Goal: Task Accomplishment & Management: Complete application form

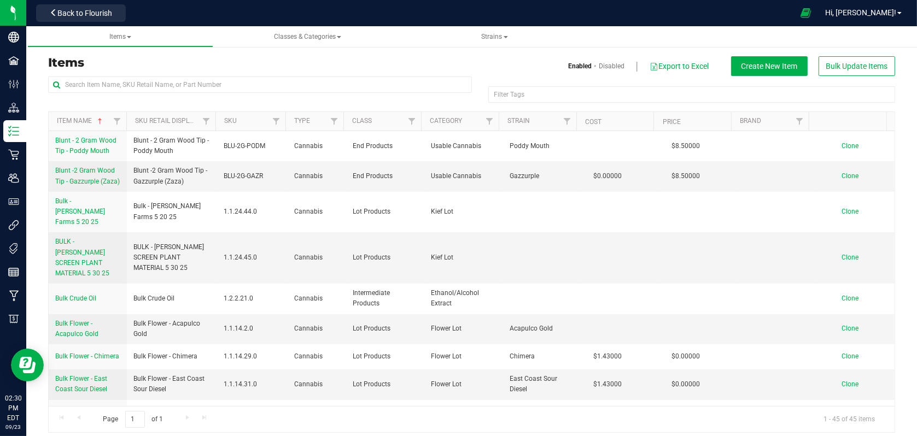
click at [130, 344] on td "Bulk Flower - Chimera" at bounding box center [172, 356] width 90 height 25
click at [68, 17] on span "Back to Flourish" at bounding box center [84, 13] width 55 height 9
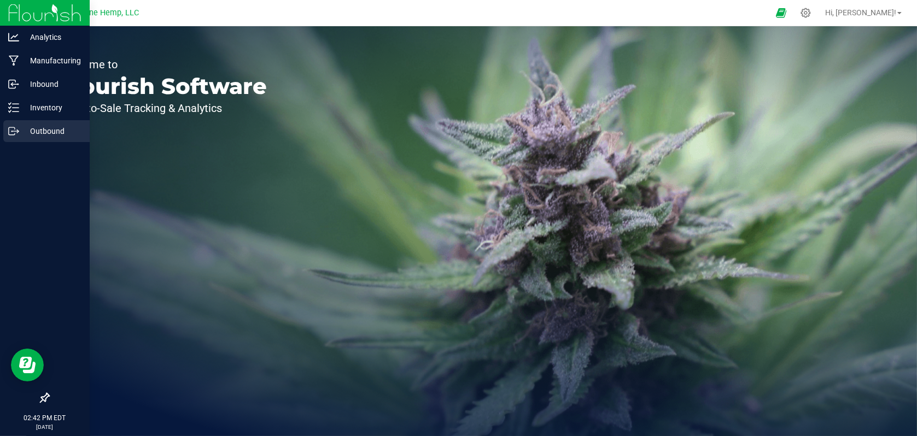
click at [34, 136] on p "Outbound" at bounding box center [52, 131] width 66 height 13
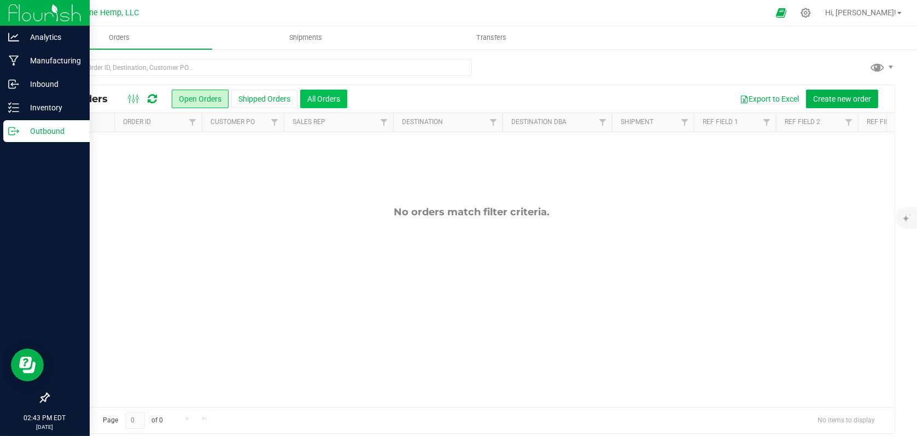
click at [343, 105] on button "All Orders" at bounding box center [323, 99] width 47 height 19
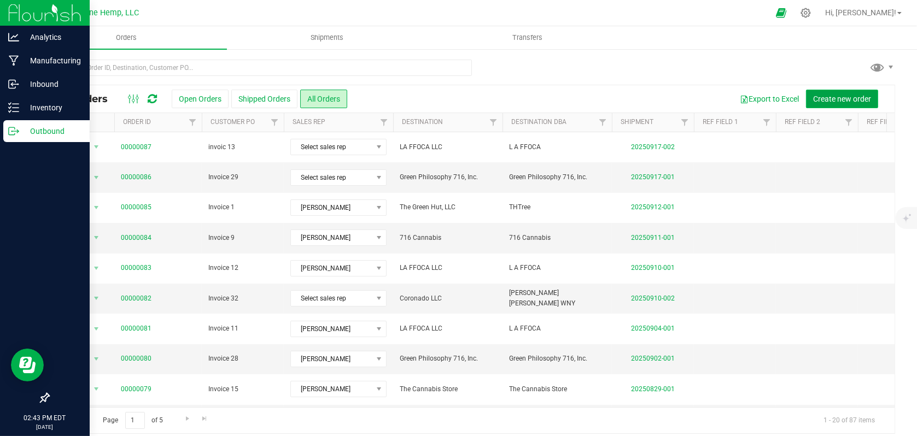
click at [814, 98] on span "Create new order" at bounding box center [842, 99] width 58 height 9
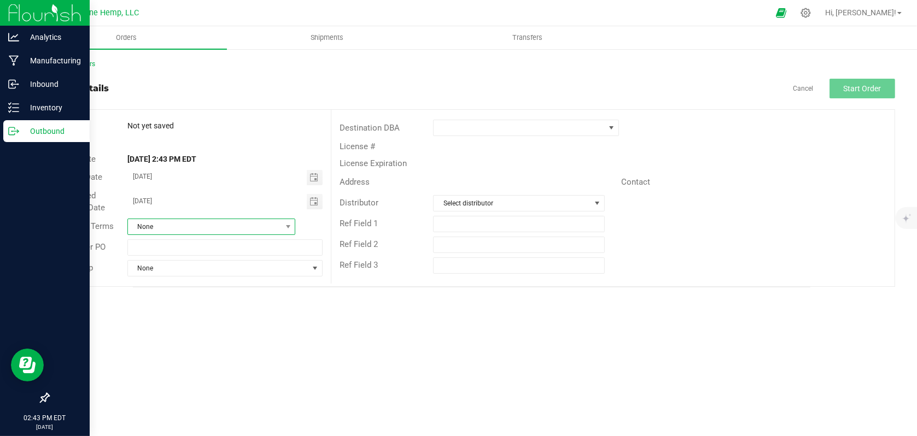
click at [199, 223] on span "None" at bounding box center [204, 226] width 153 height 15
click at [232, 180] on input "[DATE]" at bounding box center [217, 177] width 179 height 14
click at [185, 247] on input "text" at bounding box center [224, 247] width 195 height 16
type input "Invoice 14"
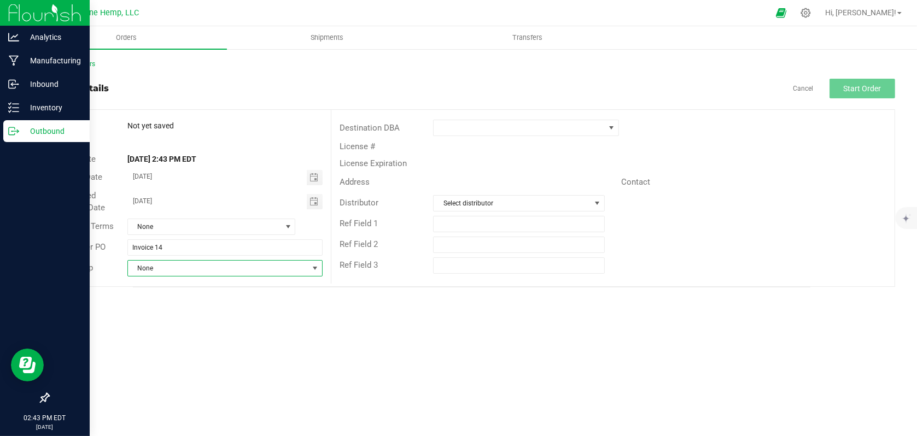
click at [294, 268] on span "None" at bounding box center [218, 268] width 180 height 15
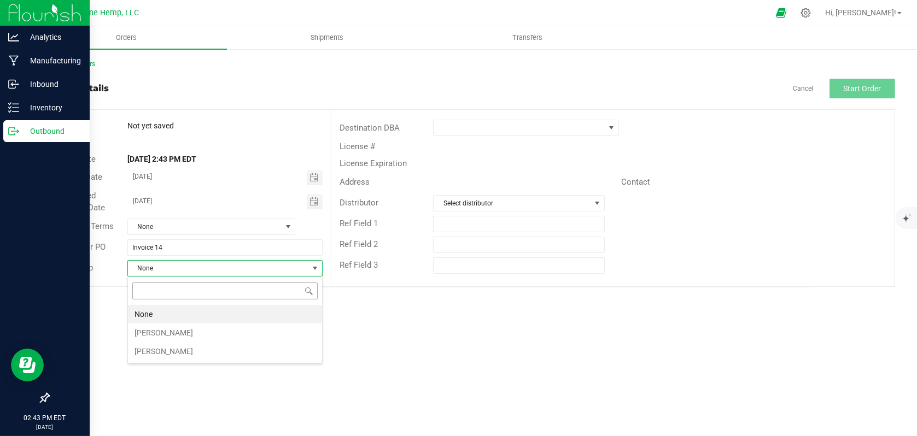
scroll to position [16, 195]
click at [181, 328] on li "[PERSON_NAME]" at bounding box center [225, 333] width 194 height 19
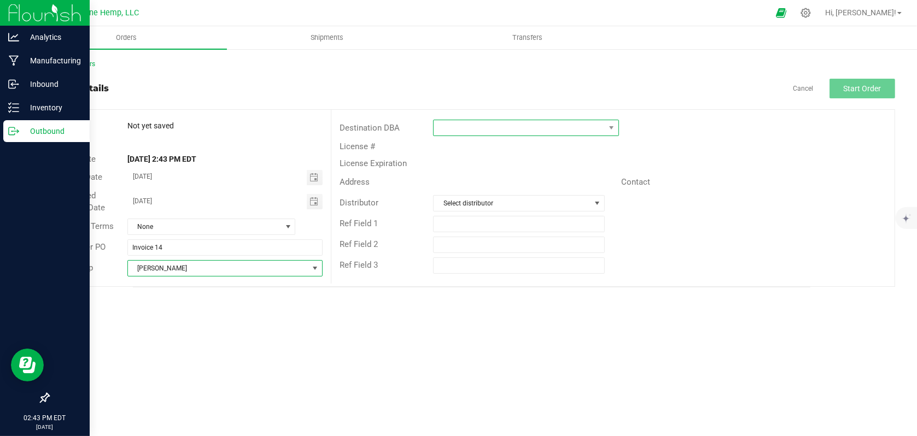
click at [578, 131] on span at bounding box center [519, 127] width 171 height 15
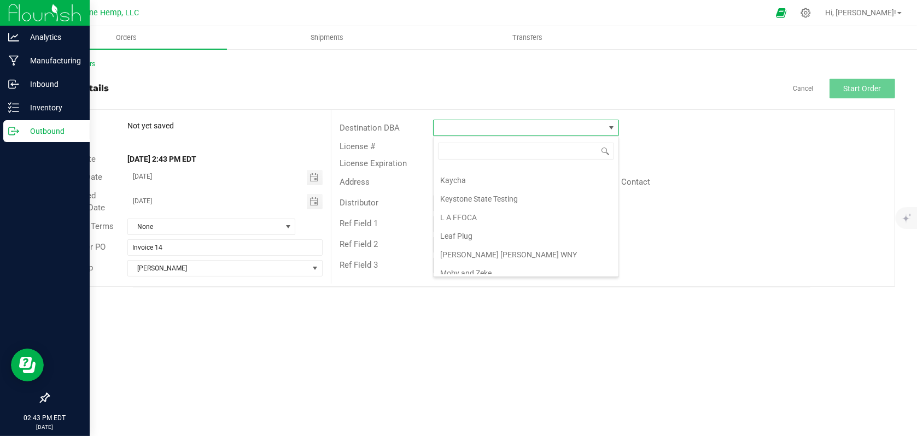
scroll to position [219, 0]
click at [503, 215] on li "L A FFOCA" at bounding box center [526, 216] width 185 height 19
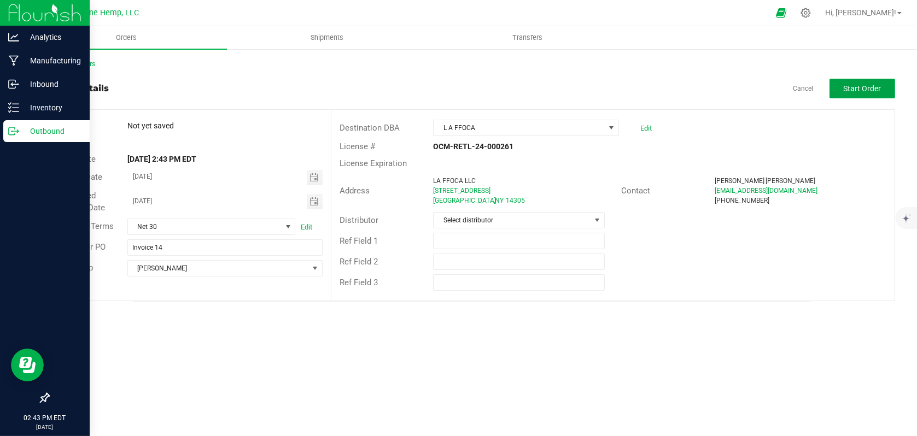
click at [841, 89] on button "Start Order" at bounding box center [862, 89] width 66 height 20
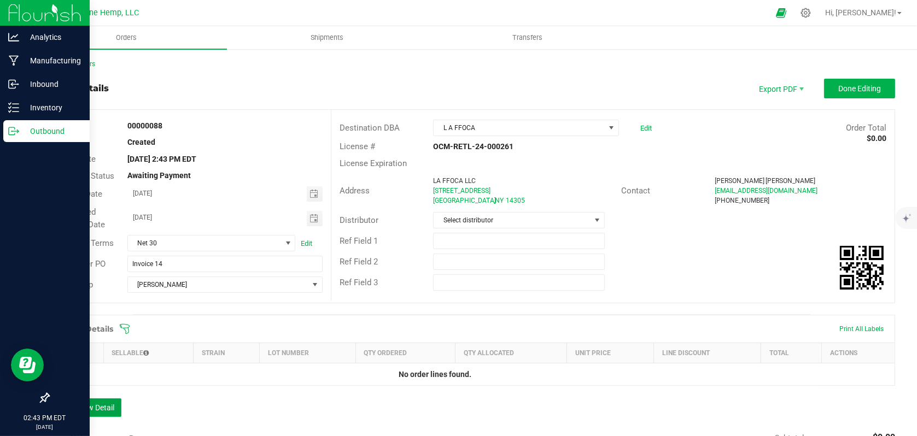
click at [86, 412] on button "Add New Detail" at bounding box center [84, 408] width 73 height 19
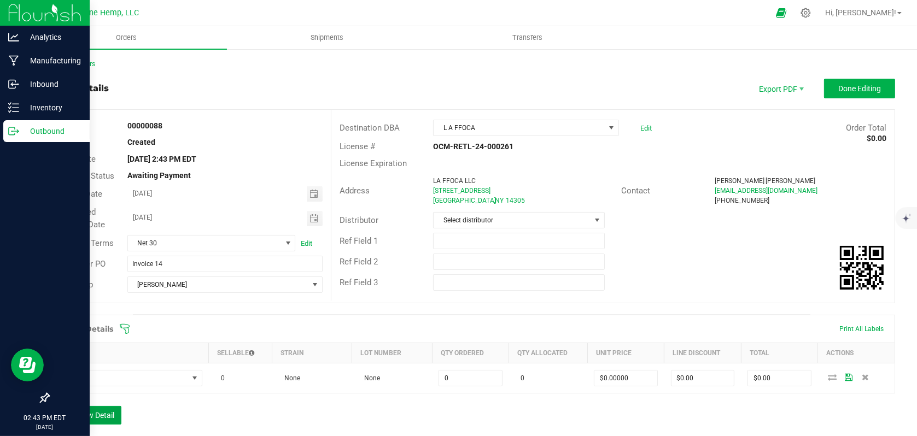
scroll to position [109, 0]
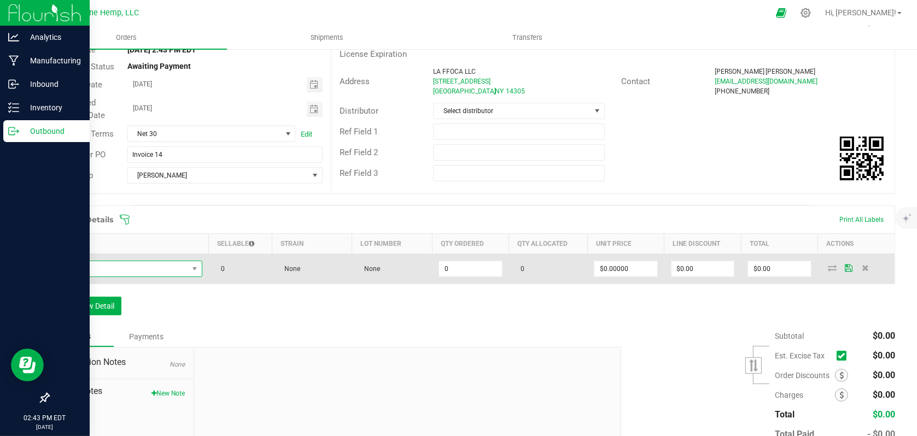
click at [194, 274] on span "NO DATA FOUND" at bounding box center [195, 268] width 14 height 15
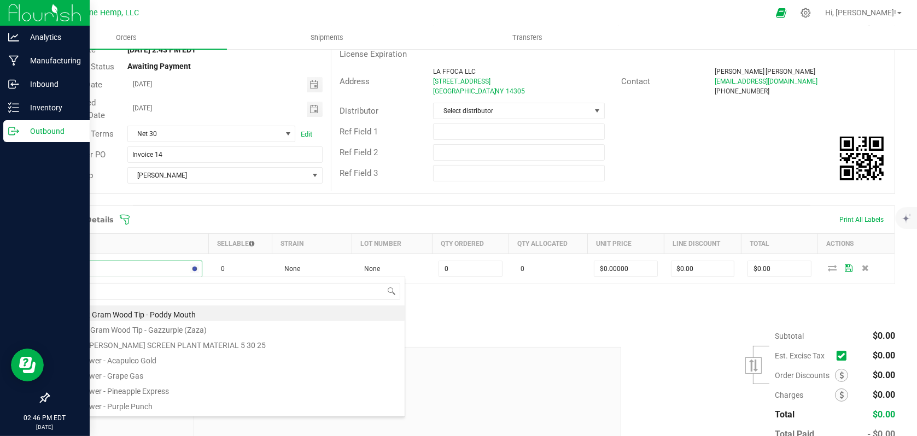
type input "Pine"
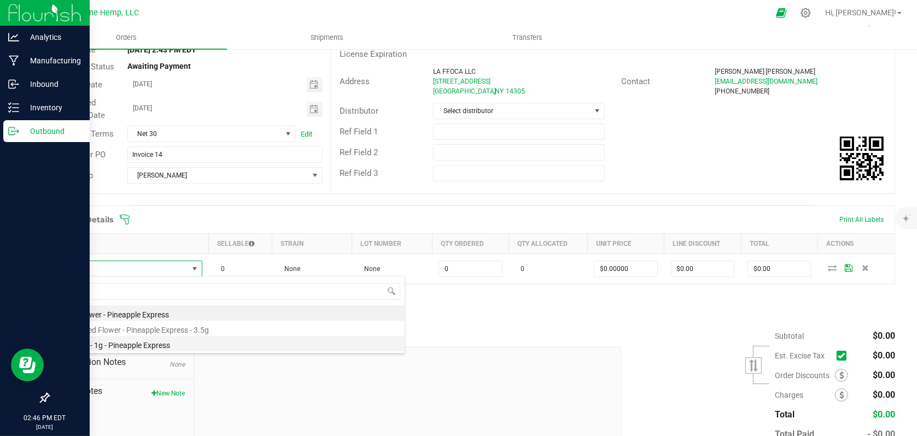
click at [165, 343] on li "Pre-Roll - 1g - Pineapple Express" at bounding box center [230, 343] width 349 height 15
type input "0 ea"
type input "$5.00000"
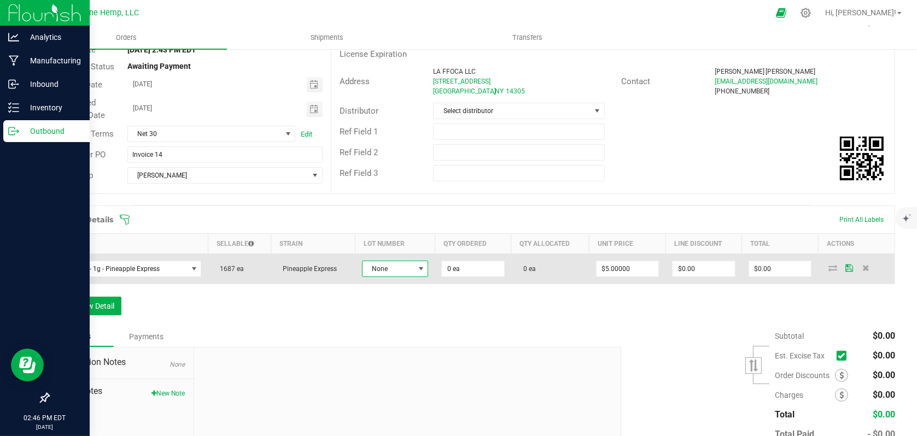
click at [409, 266] on span "None" at bounding box center [388, 268] width 51 height 15
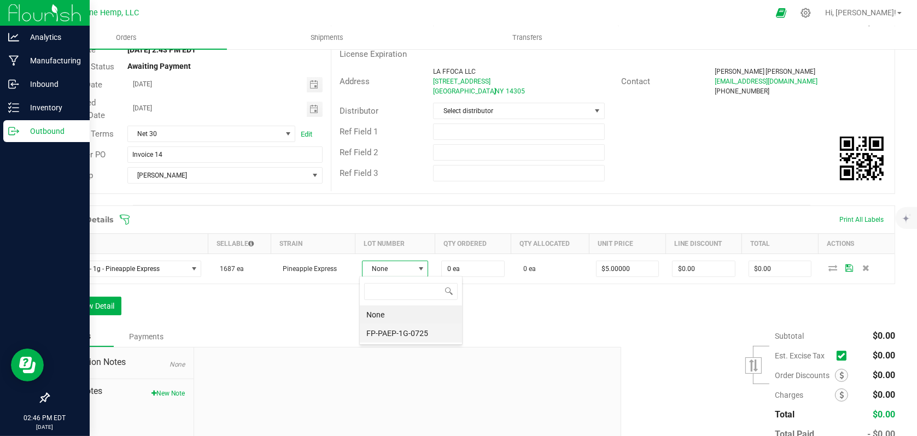
scroll to position [16, 66]
click at [396, 330] on li "FP-PAEP-1G-0725" at bounding box center [411, 333] width 102 height 19
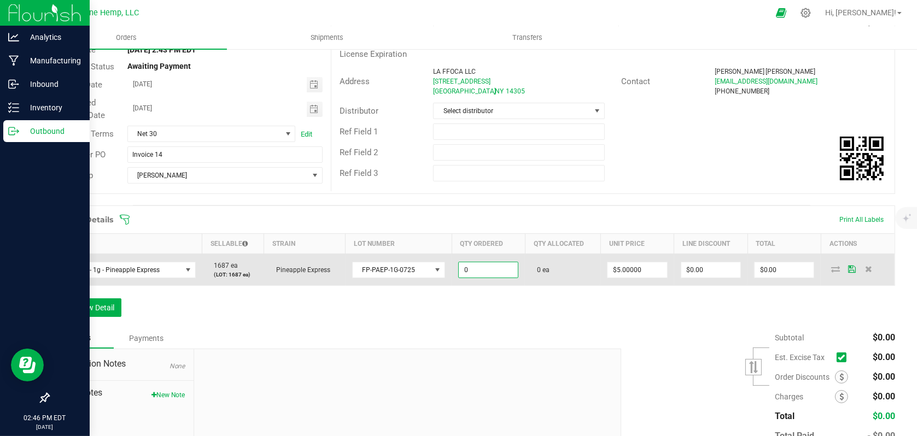
click at [484, 270] on input "0" at bounding box center [488, 269] width 59 height 15
type input "10 ea"
type input "5"
type input "$50.00"
click at [653, 272] on input "5" at bounding box center [636, 269] width 59 height 15
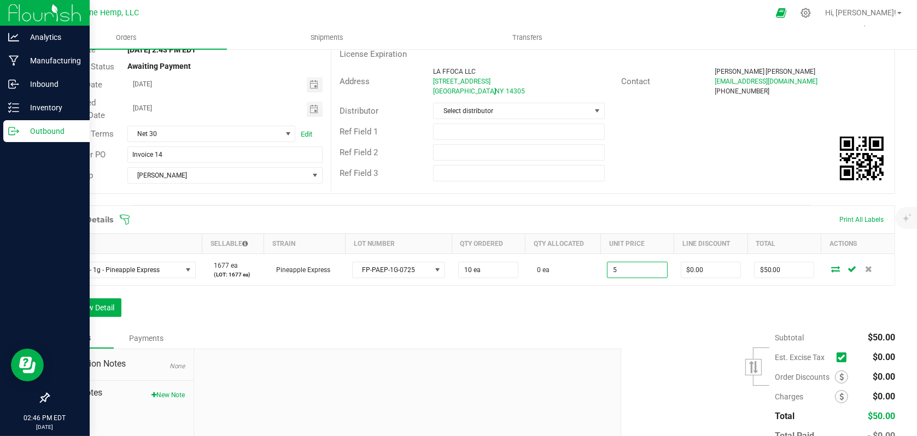
click at [653, 272] on input "5" at bounding box center [636, 269] width 59 height 15
type input "$4.00000"
type input "$40.00"
click at [642, 342] on div "Subtotal $50.00 Est. Excise Tax" at bounding box center [754, 397] width 282 height 138
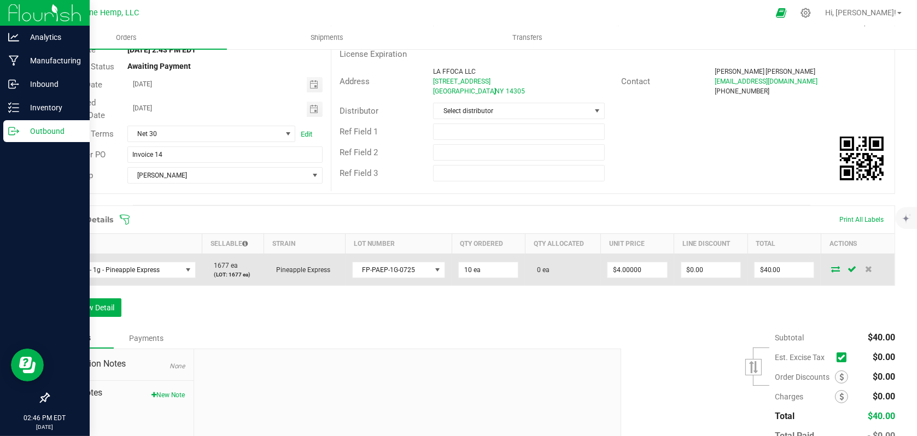
click at [831, 269] on icon at bounding box center [835, 269] width 9 height 7
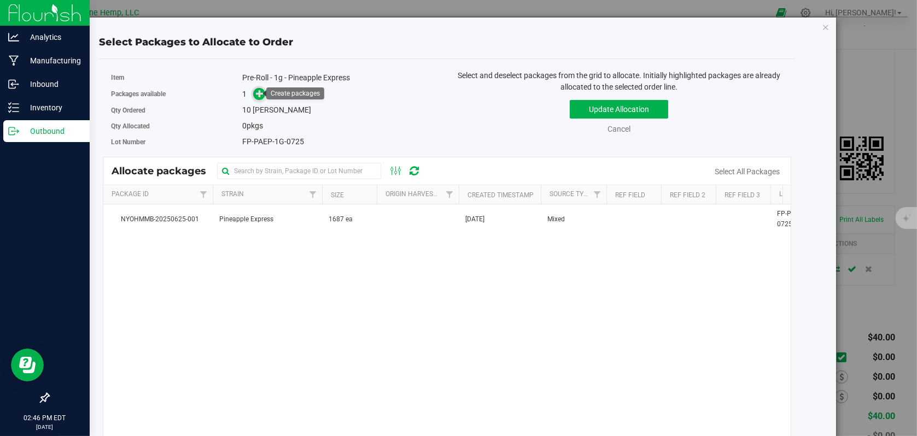
click at [253, 91] on span at bounding box center [259, 94] width 13 height 13
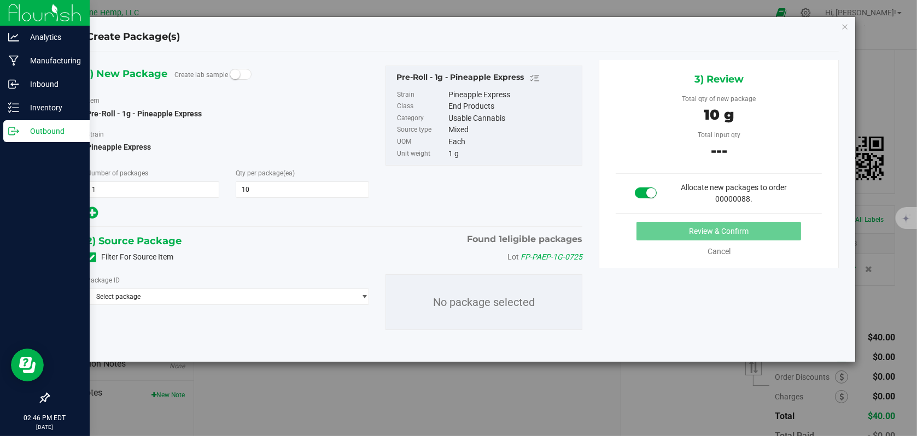
click at [91, 258] on icon at bounding box center [91, 258] width 7 height 0
click at [0, 0] on input "Filter For Source Item" at bounding box center [0, 0] width 0 height 0
click at [179, 302] on span "Select package" at bounding box center [221, 296] width 268 height 15
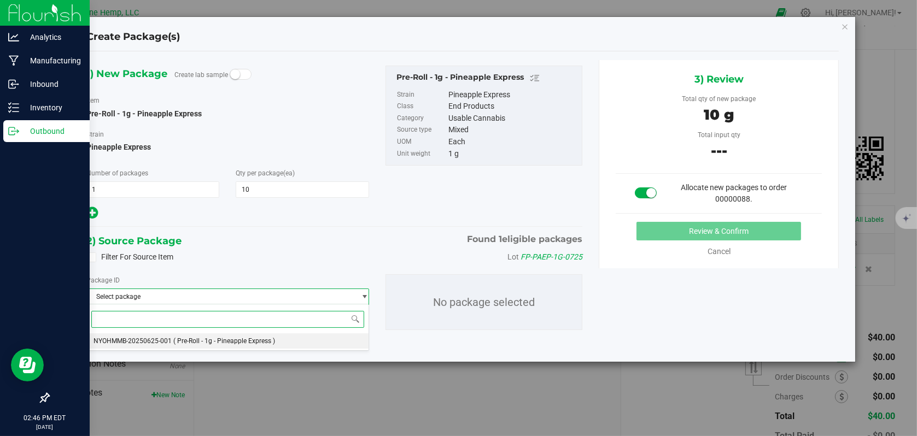
click at [181, 338] on span "( Pre-Roll - 1g - Pineapple Express )" at bounding box center [224, 341] width 102 height 8
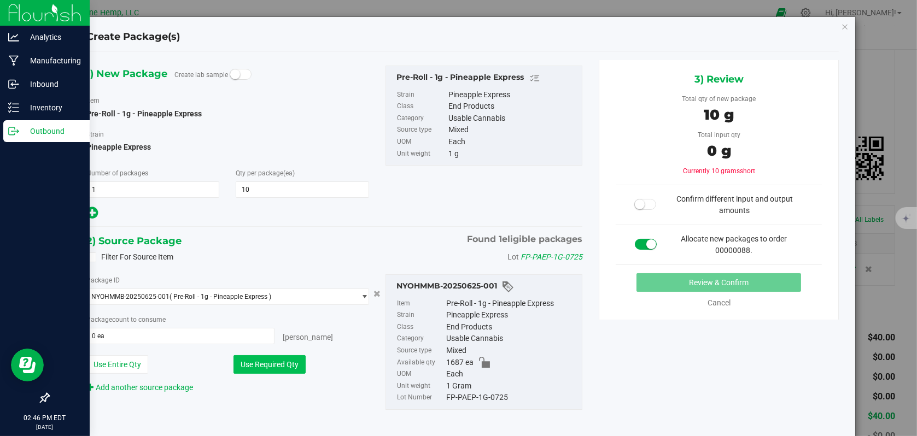
click at [249, 361] on button "Use Required Qty" at bounding box center [269, 364] width 72 height 19
type input "10 ea"
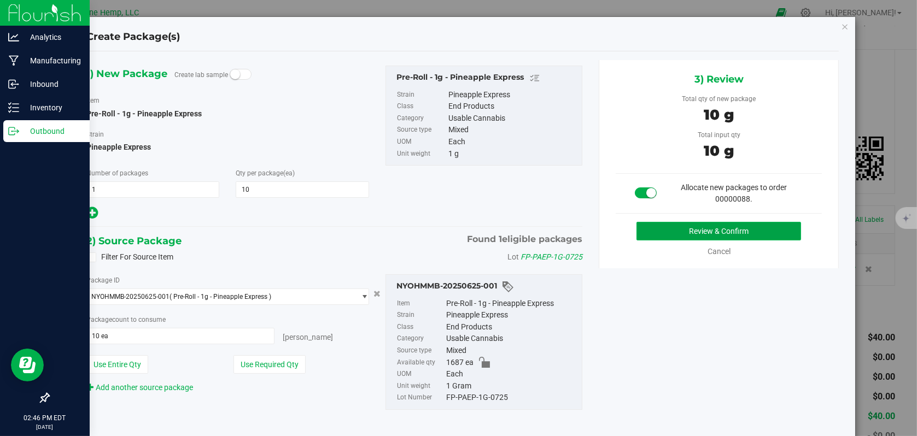
click at [665, 231] on button "Review & Confirm" at bounding box center [718, 231] width 165 height 19
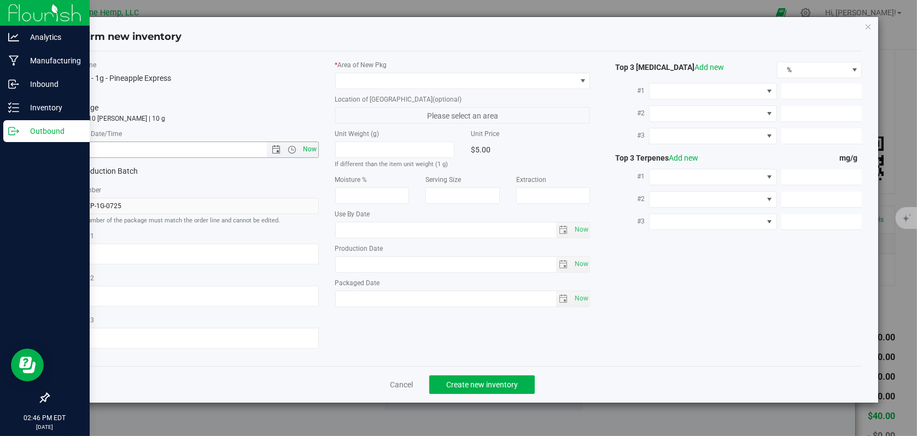
click at [316, 151] on span "Now" at bounding box center [309, 150] width 19 height 16
type input "[DATE] 2:46 PM"
click at [580, 80] on span at bounding box center [582, 81] width 9 height 9
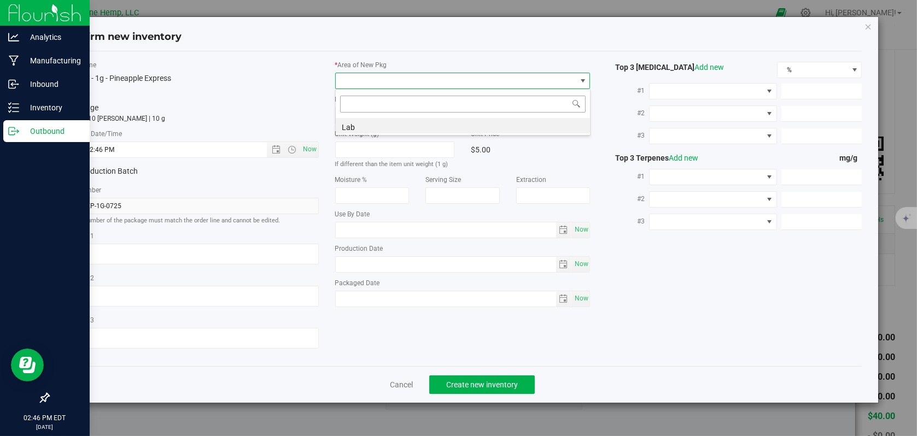
scroll to position [16, 255]
click at [381, 124] on li "Lab" at bounding box center [463, 125] width 254 height 15
click at [489, 384] on span "Create new inventory" at bounding box center [482, 385] width 72 height 9
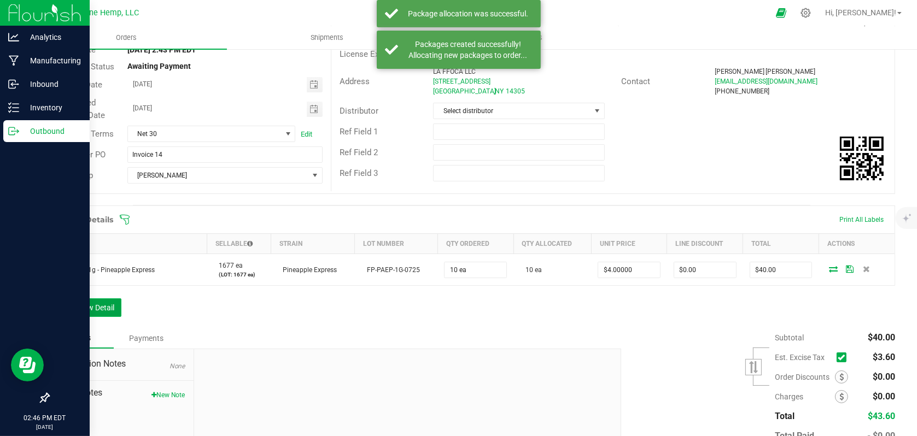
click at [87, 306] on button "Add New Detail" at bounding box center [84, 308] width 73 height 19
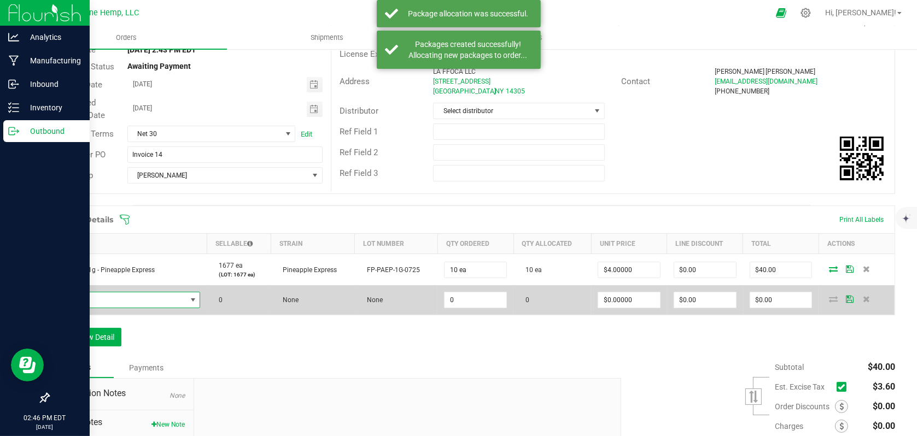
click at [189, 301] on span "NO DATA FOUND" at bounding box center [193, 300] width 9 height 9
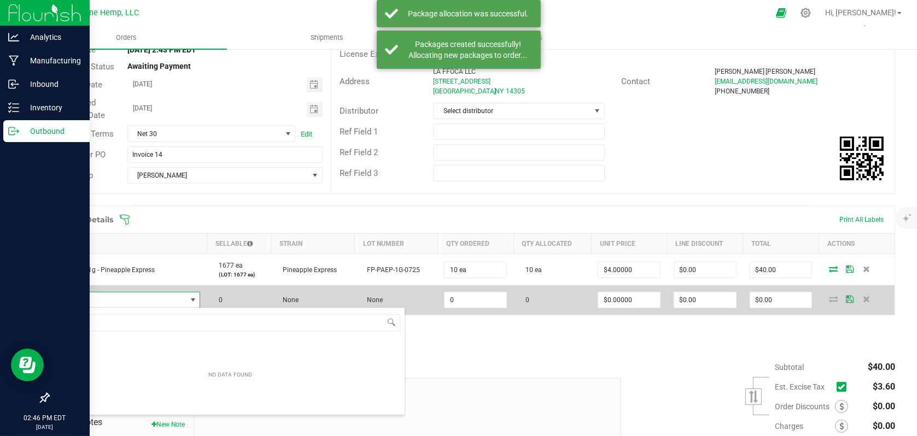
scroll to position [16, 142]
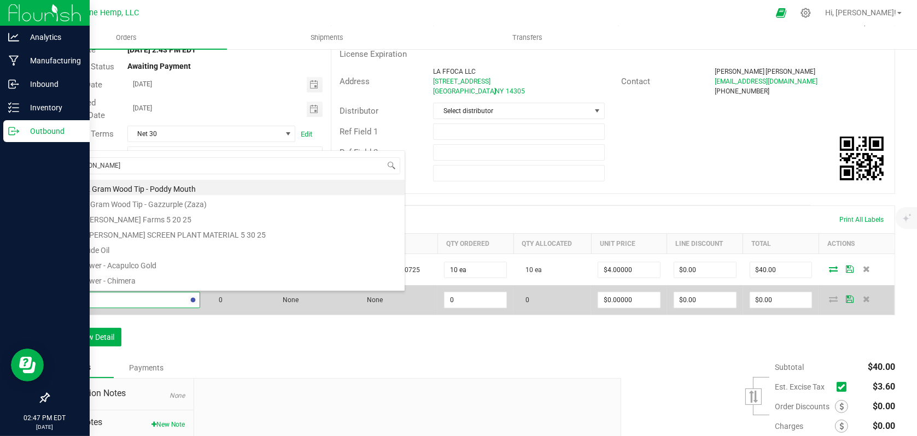
type input "poddy"
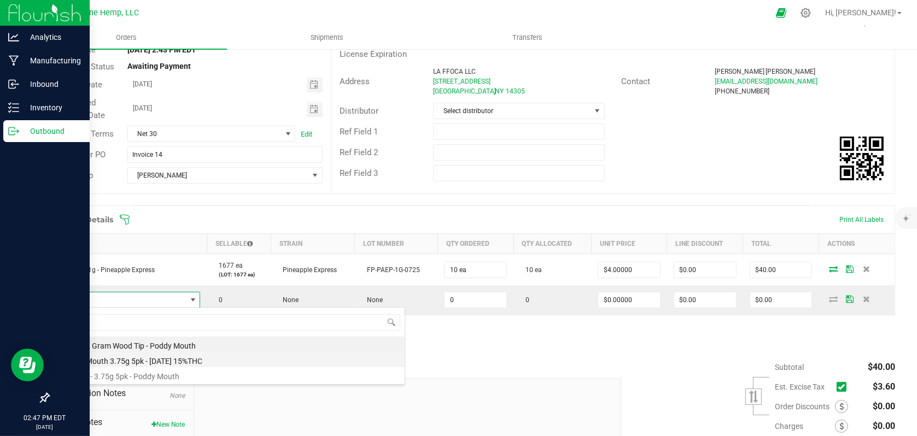
click at [213, 358] on li "Poddy Mouth 3.75g 5pk - [DATE] 15%THC" at bounding box center [230, 359] width 349 height 15
type input "0 ea"
type input "$15.00000"
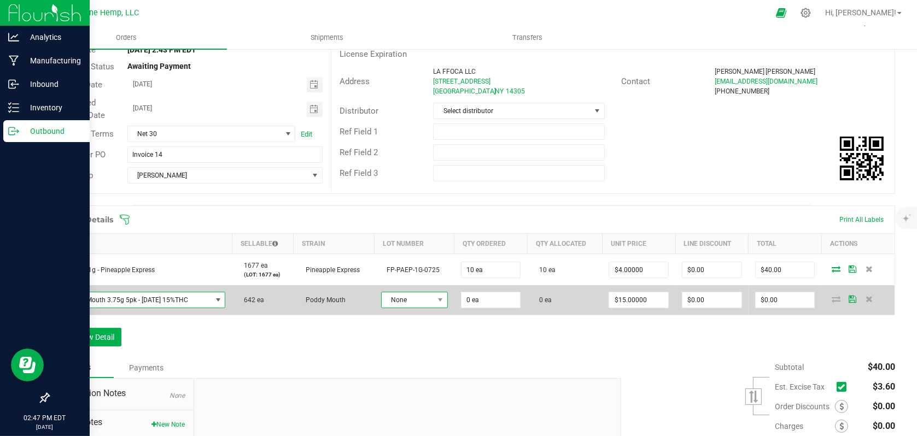
click at [422, 301] on span "None" at bounding box center [408, 300] width 52 height 15
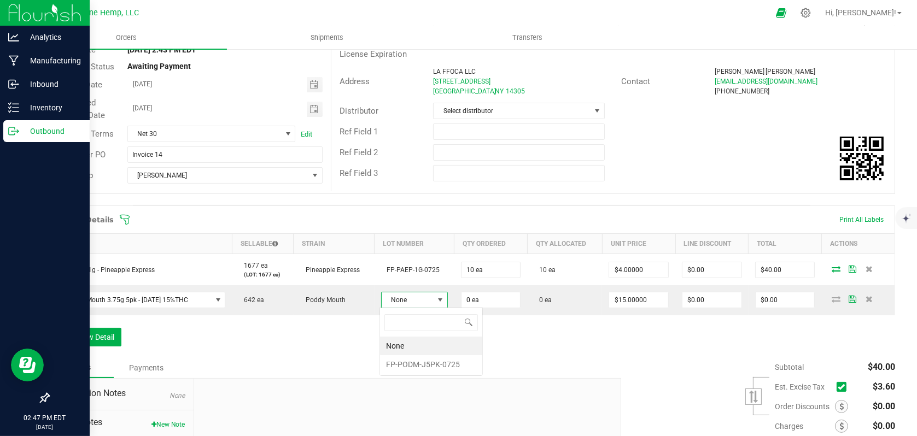
scroll to position [16, 65]
click at [404, 365] on li "FP-PODM-J5PK-0725" at bounding box center [431, 364] width 102 height 19
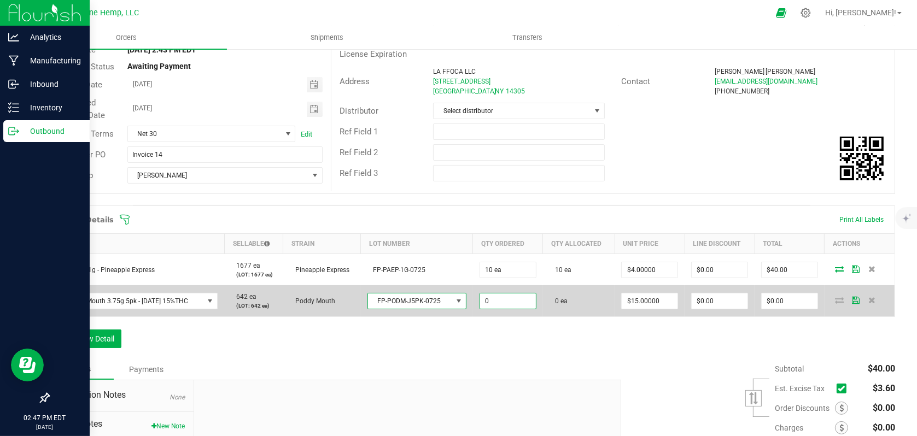
click at [497, 307] on input "0" at bounding box center [508, 301] width 56 height 15
type input "10 ea"
type input "15"
type input "$150.00"
click at [654, 300] on input "15" at bounding box center [650, 301] width 56 height 15
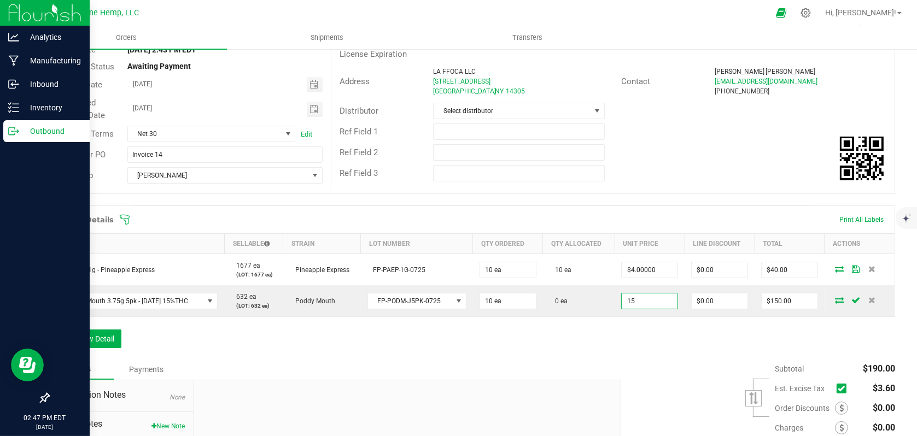
click at [654, 300] on input "15" at bounding box center [650, 301] width 56 height 15
type input "$10.00000"
type input "$100.00"
click at [640, 336] on div "Order Details Print All Labels Item Sellable Strain Lot Number Qty Ordered Qty …" at bounding box center [471, 283] width 847 height 154
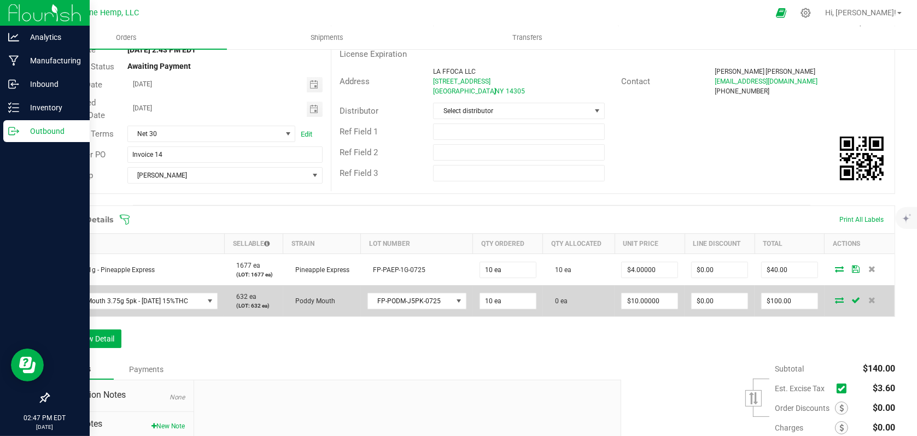
click at [835, 299] on icon at bounding box center [839, 300] width 9 height 7
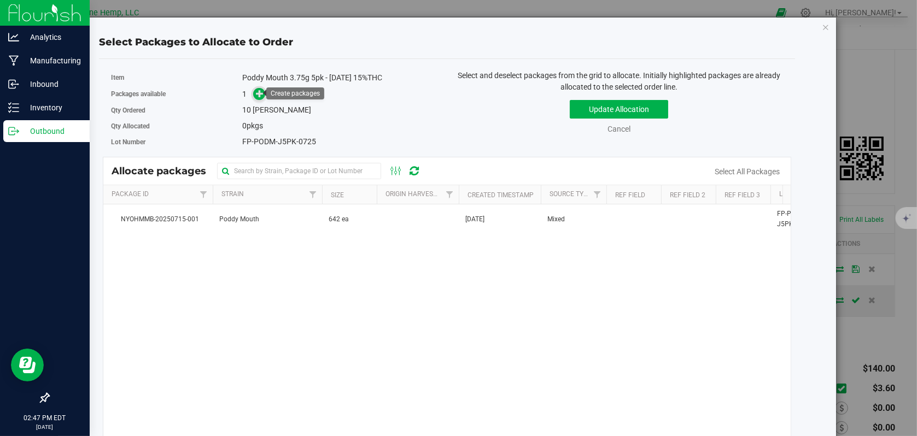
click at [259, 91] on icon at bounding box center [260, 94] width 8 height 8
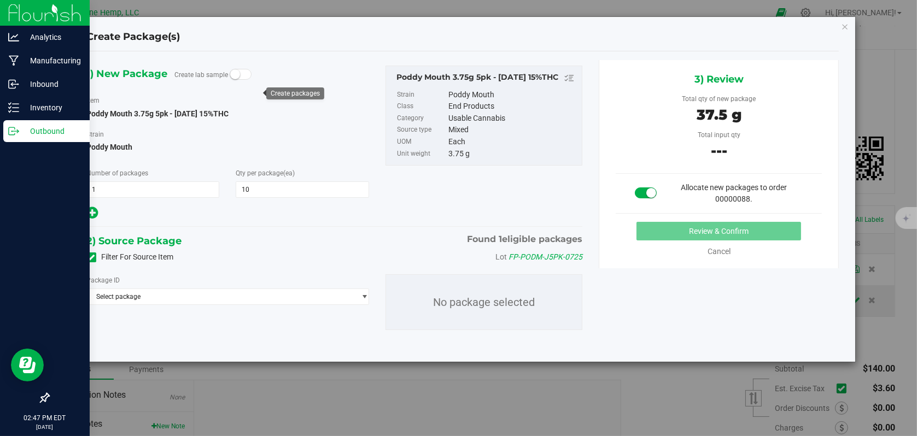
click at [91, 258] on icon at bounding box center [91, 258] width 7 height 0
click at [0, 0] on input "Filter For Source Item" at bounding box center [0, 0] width 0 height 0
click at [224, 300] on span "Select package" at bounding box center [221, 296] width 268 height 15
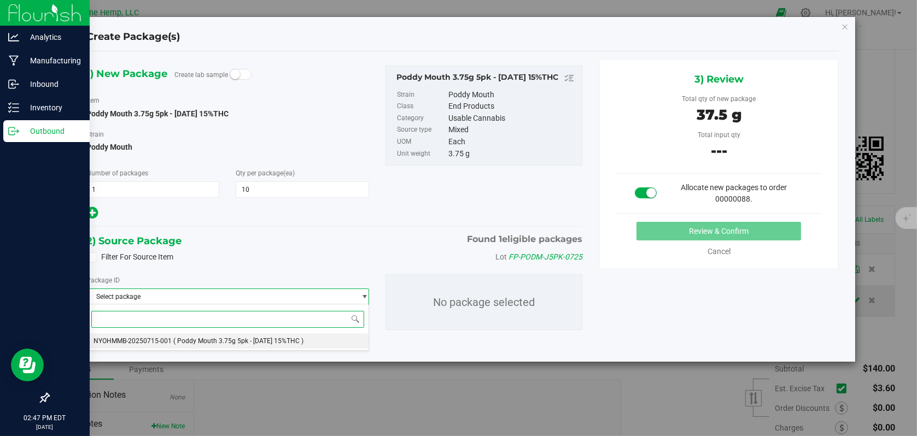
click at [212, 344] on span "( Poddy Mouth 3.75g 5pk - [DATE] 15%THC )" at bounding box center [238, 341] width 130 height 8
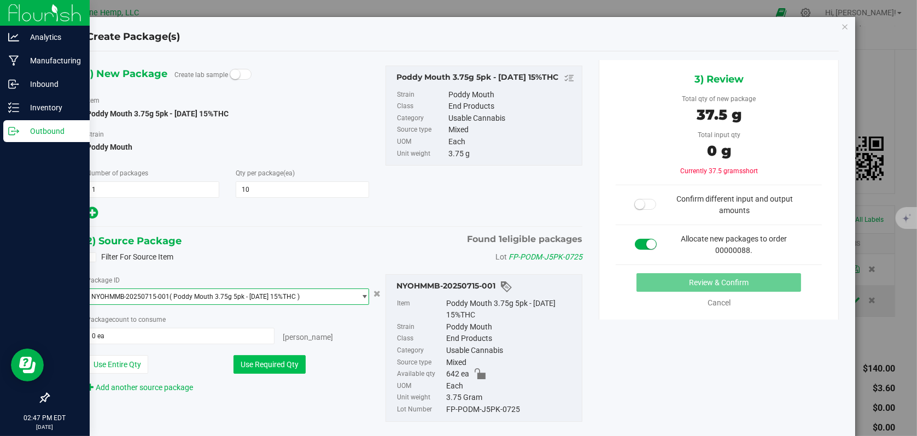
click at [261, 363] on button "Use Required Qty" at bounding box center [269, 364] width 72 height 19
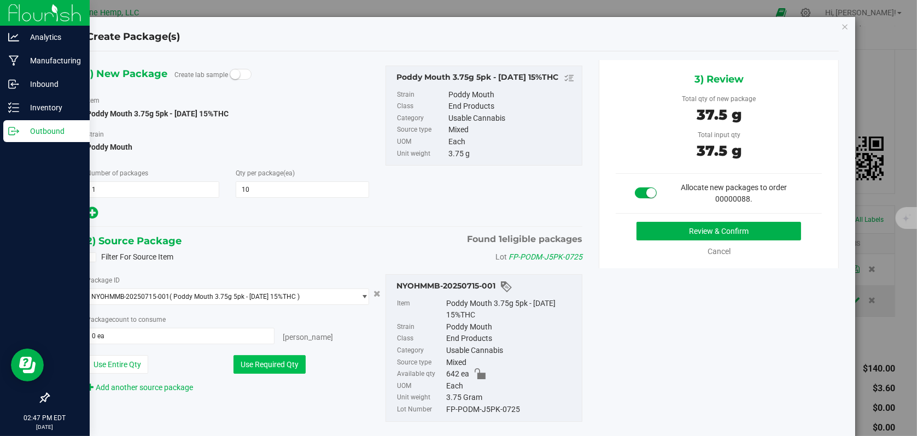
type input "10 ea"
click at [712, 234] on button "Review & Confirm" at bounding box center [718, 231] width 165 height 19
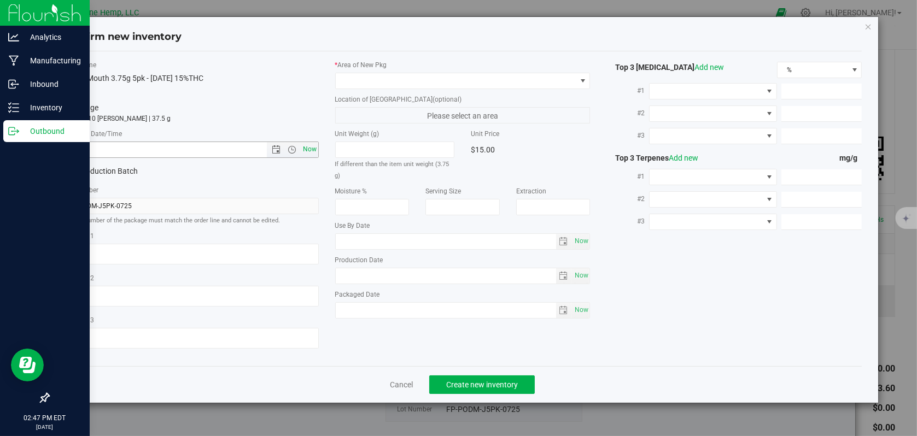
click at [305, 151] on span "Now" at bounding box center [309, 150] width 19 height 16
type input "[DATE] 2:47 PM"
click at [583, 84] on span at bounding box center [582, 81] width 9 height 9
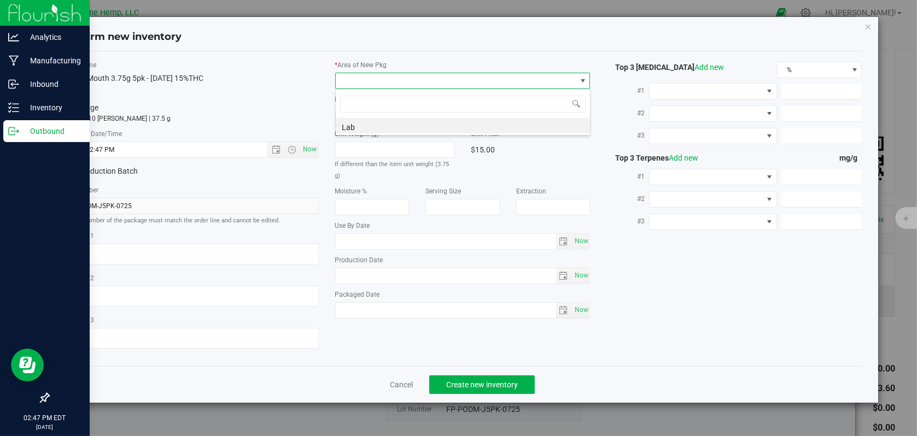
scroll to position [16, 255]
click at [346, 119] on li "Lab" at bounding box center [463, 125] width 254 height 15
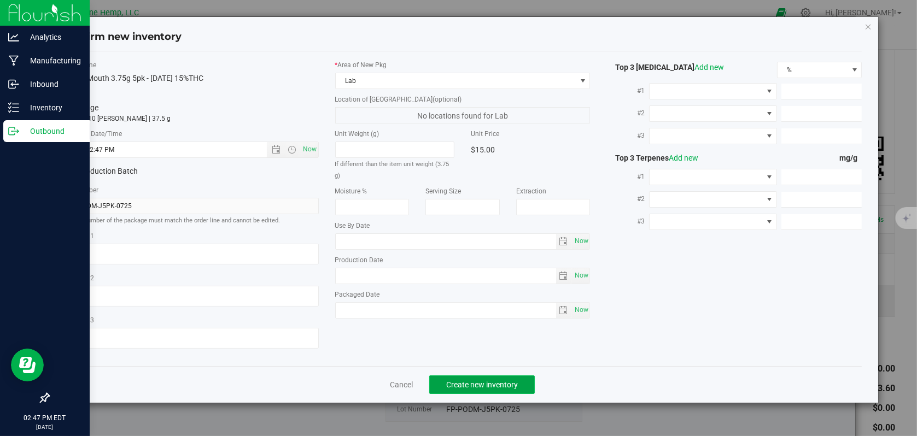
click at [474, 385] on span "Create new inventory" at bounding box center [482, 385] width 72 height 9
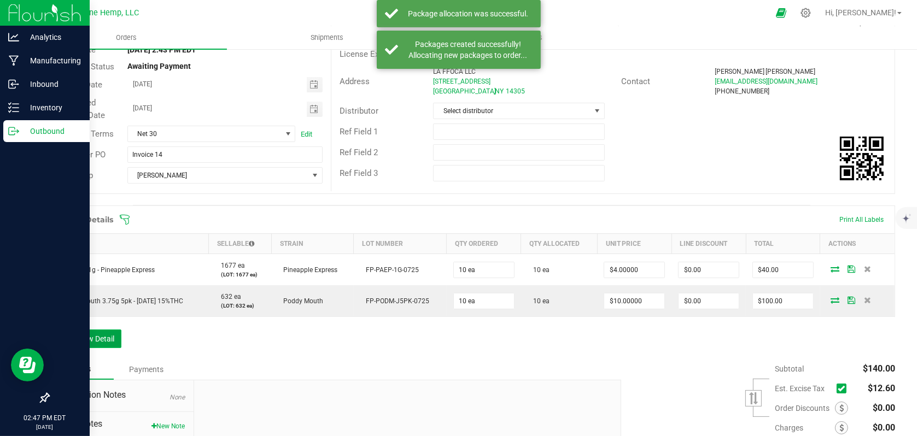
click at [95, 337] on button "Add New Detail" at bounding box center [84, 339] width 73 height 19
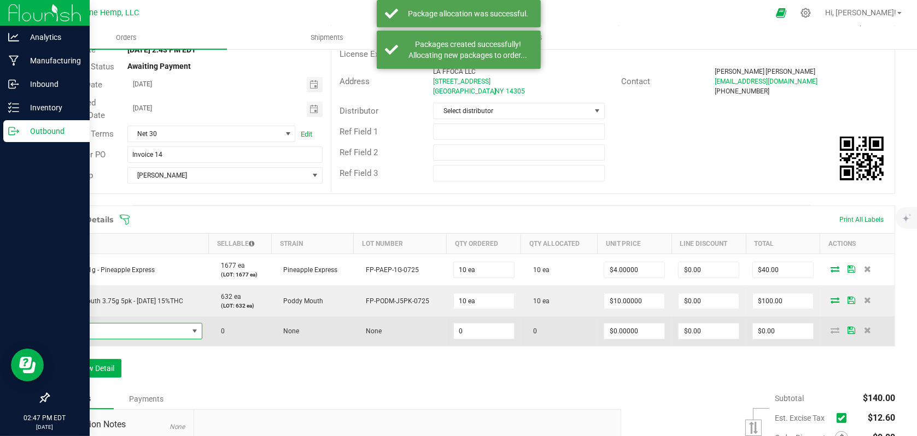
click at [193, 331] on span "NO DATA FOUND" at bounding box center [194, 331] width 9 height 9
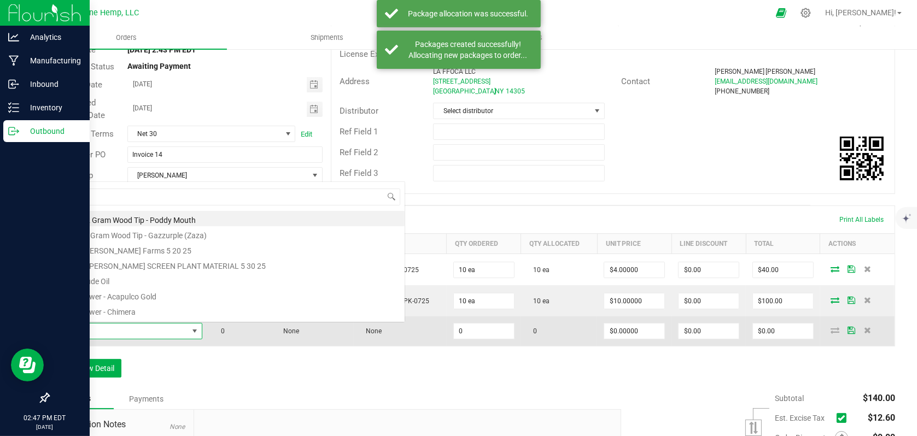
scroll to position [16, 146]
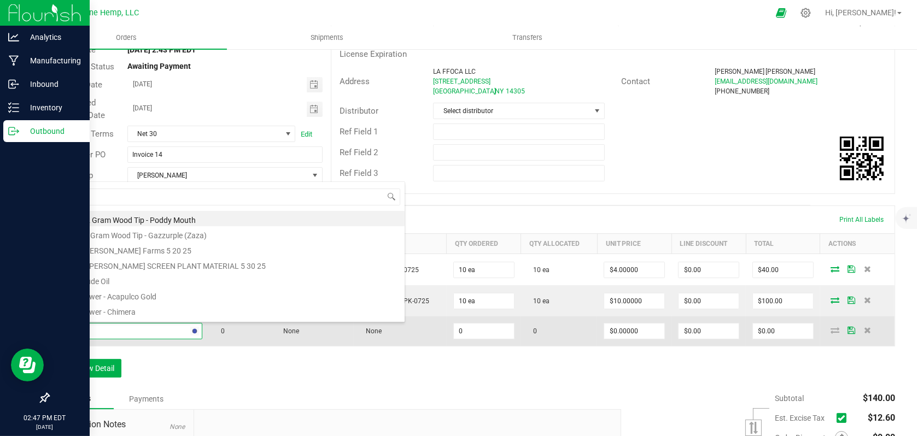
type input "north"
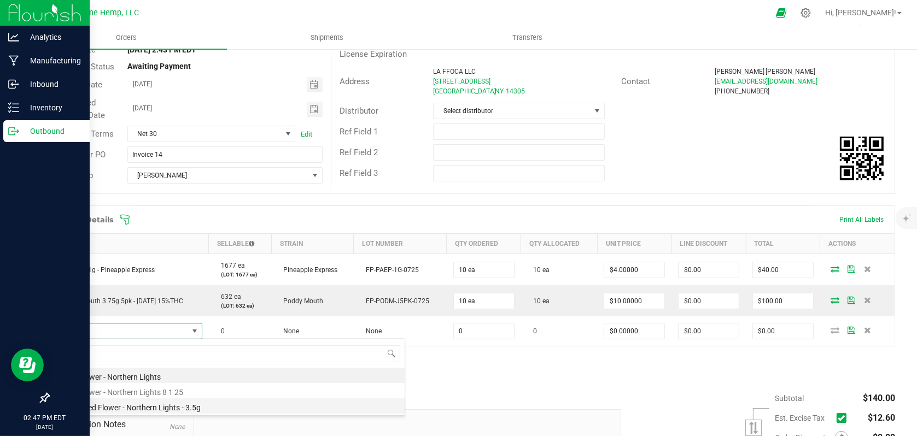
click at [194, 406] on li "Packaged Flower - Northern Lights - 3.5g" at bounding box center [230, 406] width 349 height 15
type input "0 ea"
type input "$12.00000"
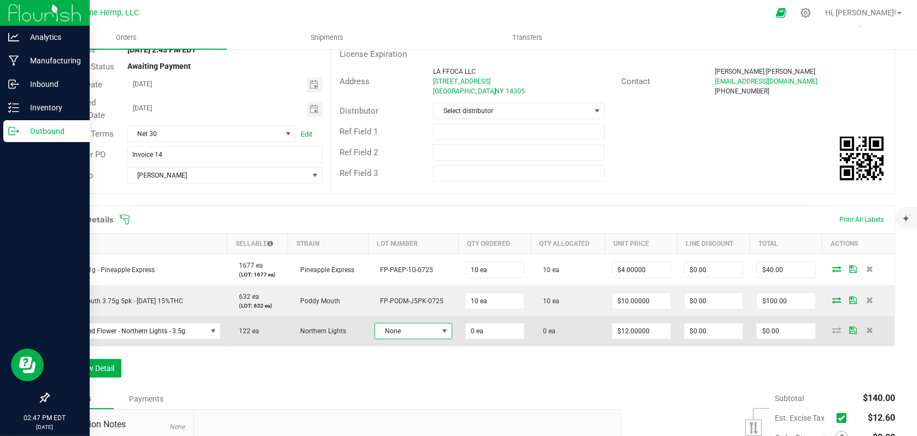
click at [438, 330] on span at bounding box center [445, 331] width 14 height 15
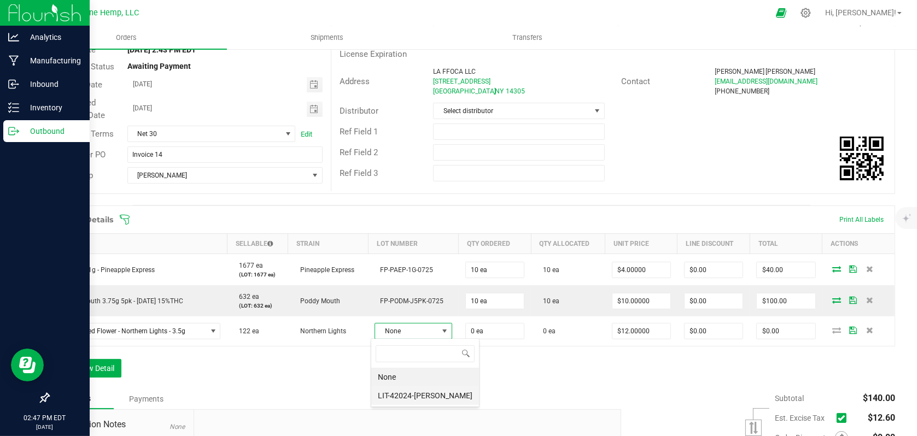
click at [421, 391] on li "LIT-42024-[PERSON_NAME]" at bounding box center [425, 396] width 108 height 19
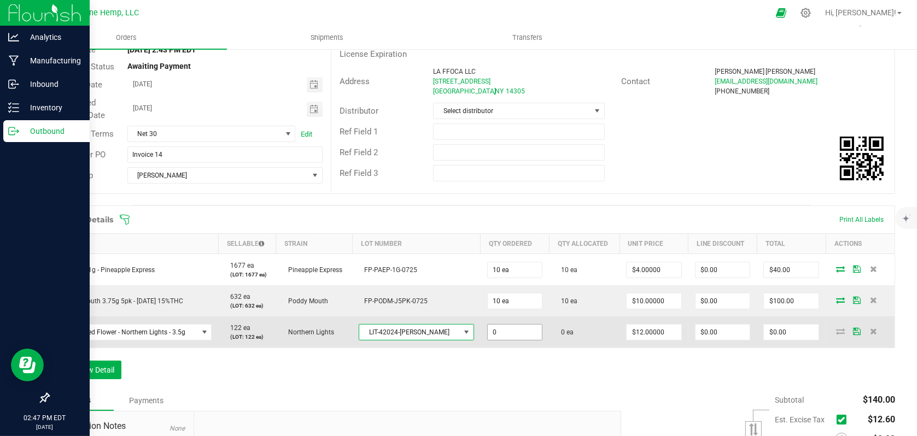
click at [515, 330] on input "0" at bounding box center [515, 332] width 55 height 15
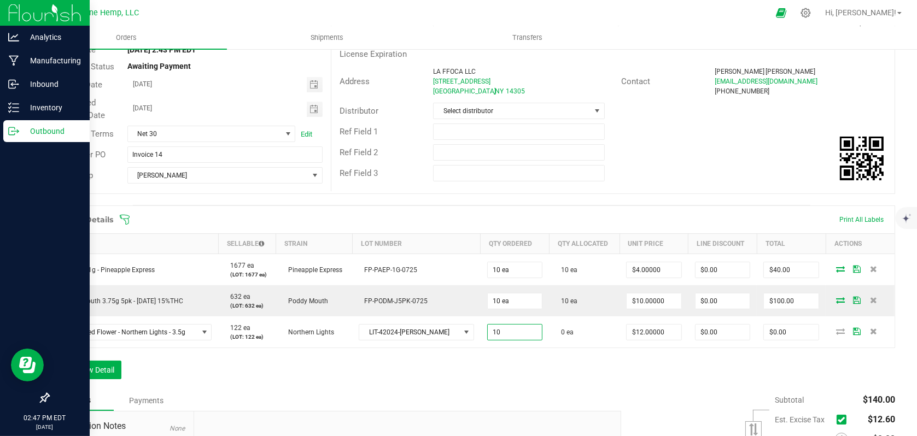
type input "10 ea"
type input "$120.00"
click at [504, 397] on div "Notes Payments" at bounding box center [330, 400] width 565 height 21
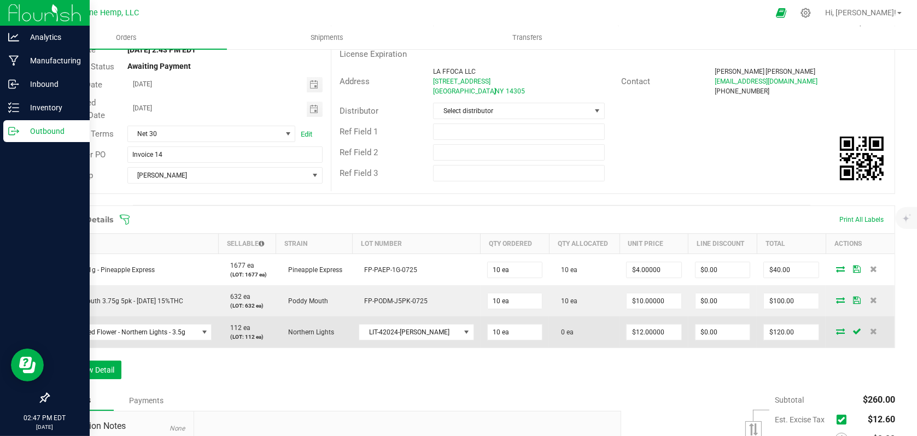
click at [836, 328] on icon at bounding box center [840, 331] width 9 height 7
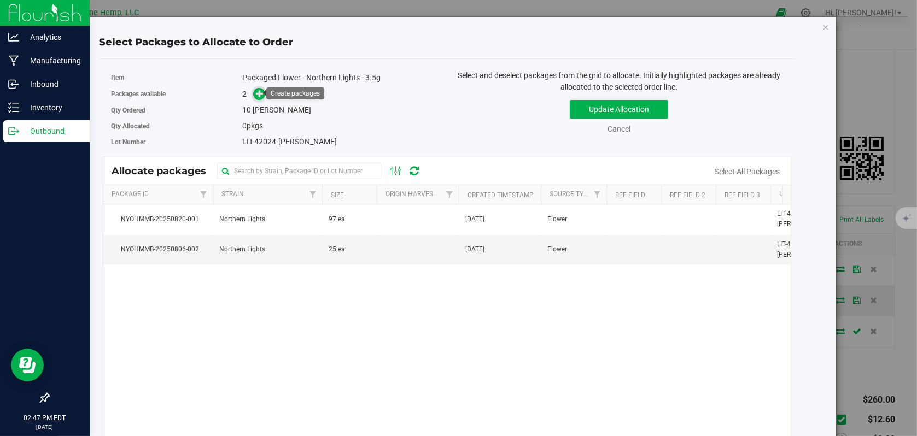
click at [258, 95] on icon at bounding box center [260, 94] width 8 height 8
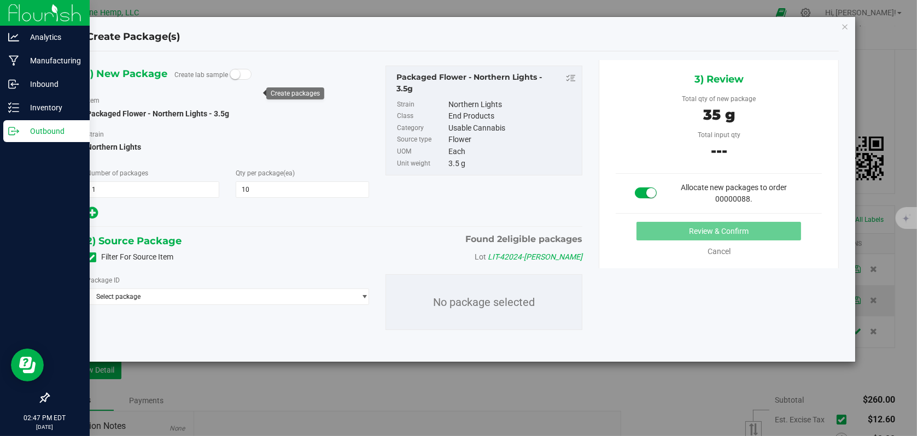
click at [95, 259] on span at bounding box center [91, 258] width 10 height 10
click at [0, 0] on input "Filter For Source Item" at bounding box center [0, 0] width 0 height 0
click at [294, 302] on span "Select package" at bounding box center [221, 296] width 268 height 15
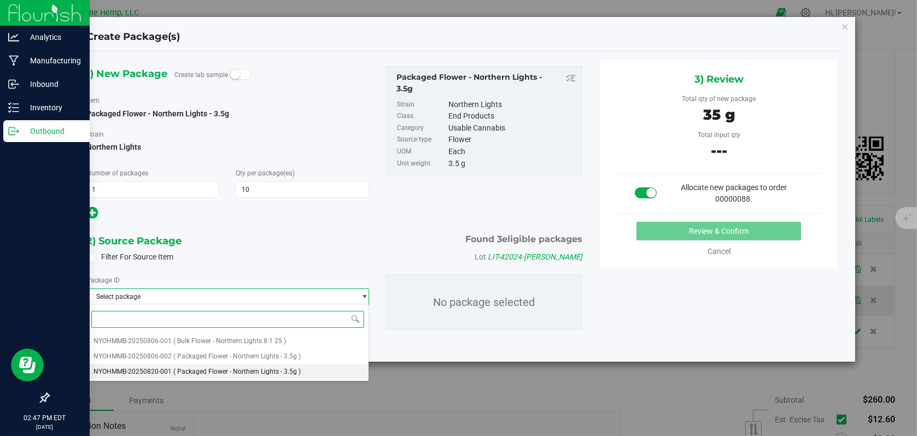
click at [286, 371] on span "( Packaged Flower - Northern Lights - 3.5g )" at bounding box center [236, 372] width 127 height 8
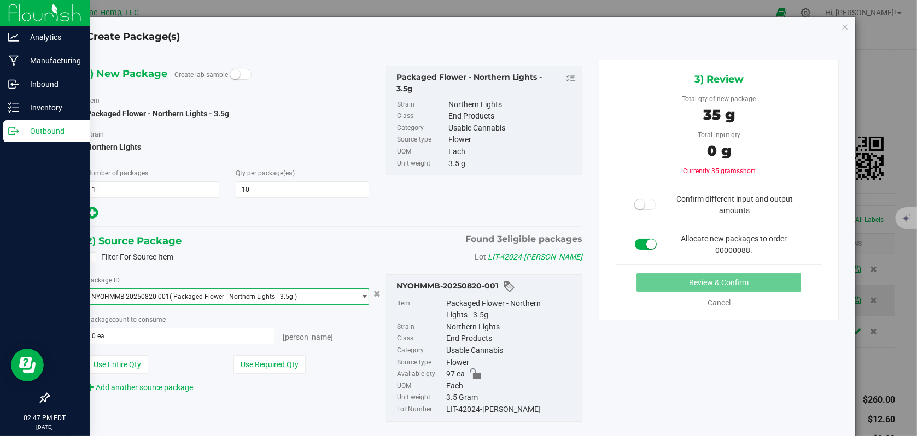
click at [296, 295] on span "NYOHMMB-20250820-001 ( Packaged Flower - Northern Lights - 3.5g )" at bounding box center [221, 296] width 268 height 15
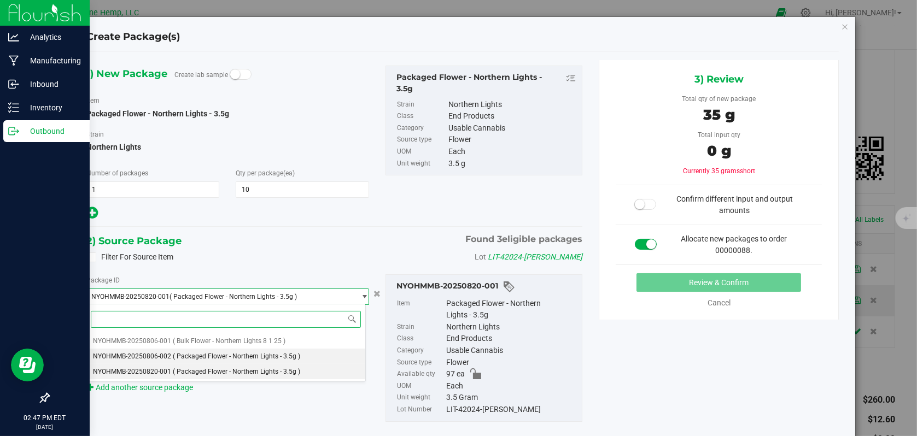
click at [276, 353] on span "( Packaged Flower - Northern Lights - 3.5g )" at bounding box center [236, 357] width 127 height 8
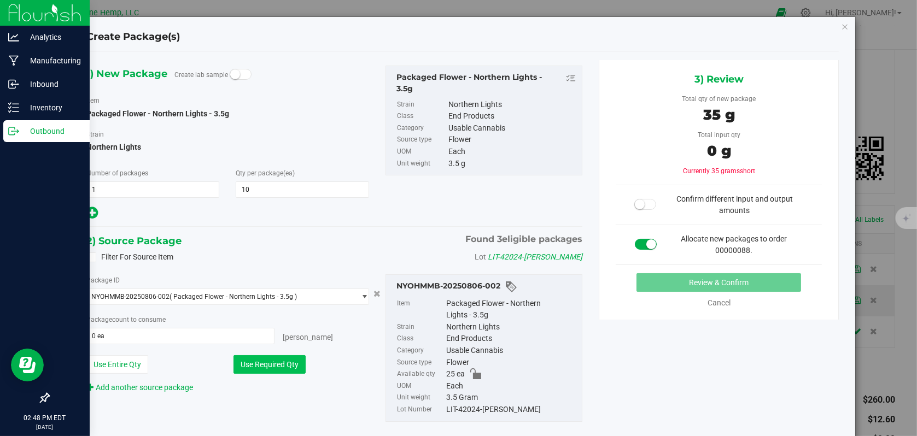
click at [272, 363] on button "Use Required Qty" at bounding box center [269, 364] width 72 height 19
type input "10 ea"
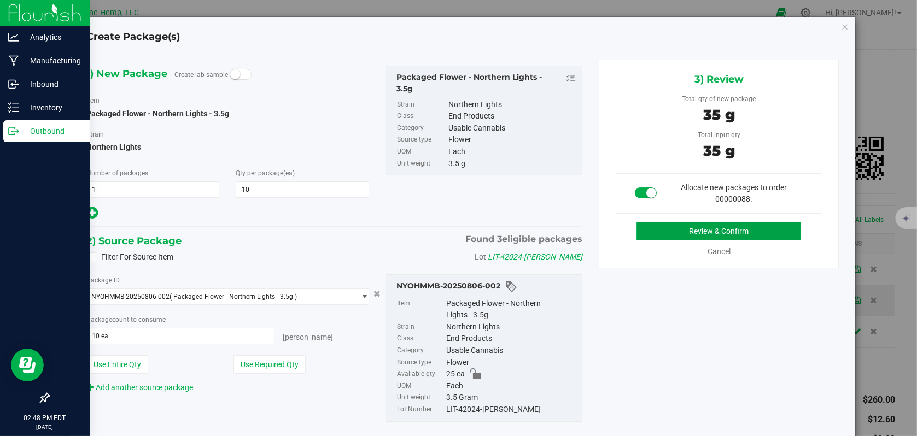
click at [724, 229] on button "Review & Confirm" at bounding box center [718, 231] width 165 height 19
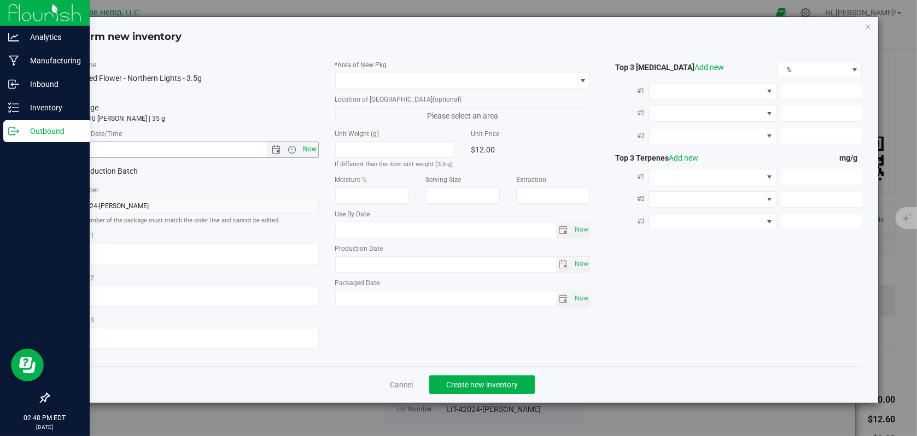
click at [313, 150] on span "Now" at bounding box center [309, 150] width 19 height 16
type input "[DATE] 2:48 PM"
click at [583, 80] on span at bounding box center [582, 81] width 9 height 9
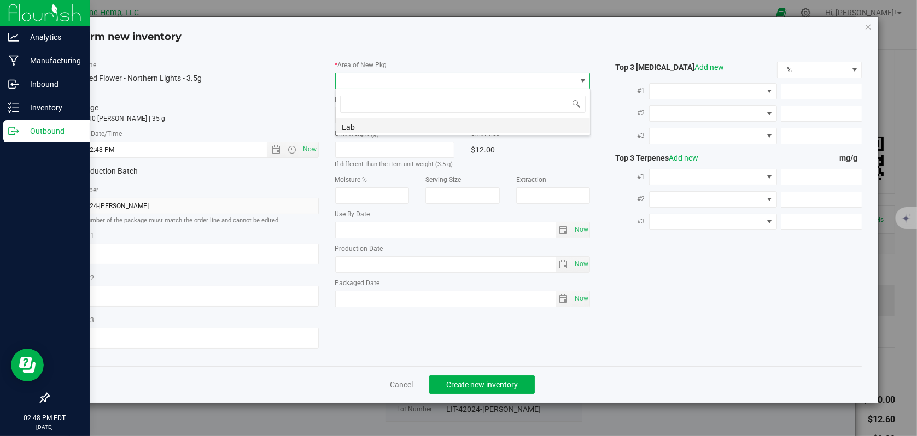
scroll to position [16, 255]
click at [410, 124] on li "Lab" at bounding box center [463, 125] width 254 height 15
click at [474, 381] on span "Create new inventory" at bounding box center [482, 385] width 72 height 9
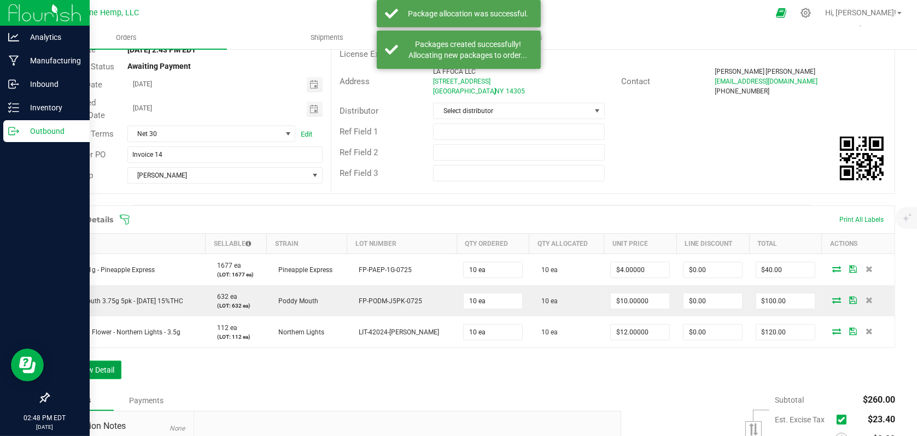
click at [101, 366] on button "Add New Detail" at bounding box center [84, 370] width 73 height 19
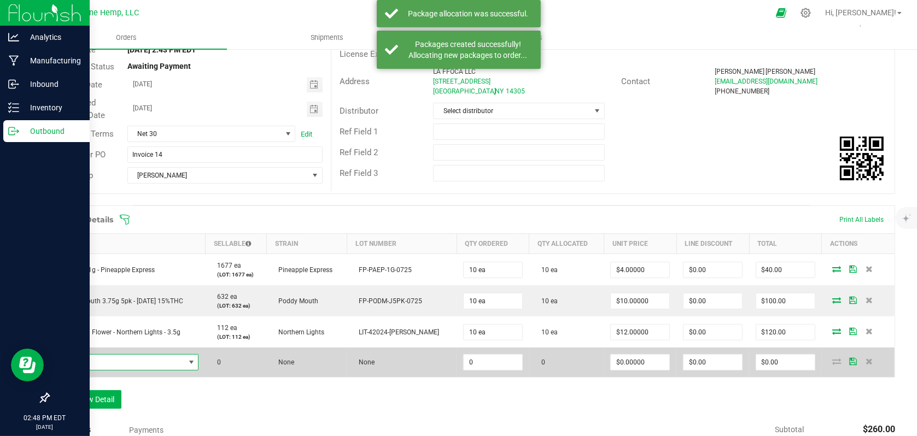
click at [118, 365] on span "NO DATA FOUND" at bounding box center [120, 362] width 128 height 15
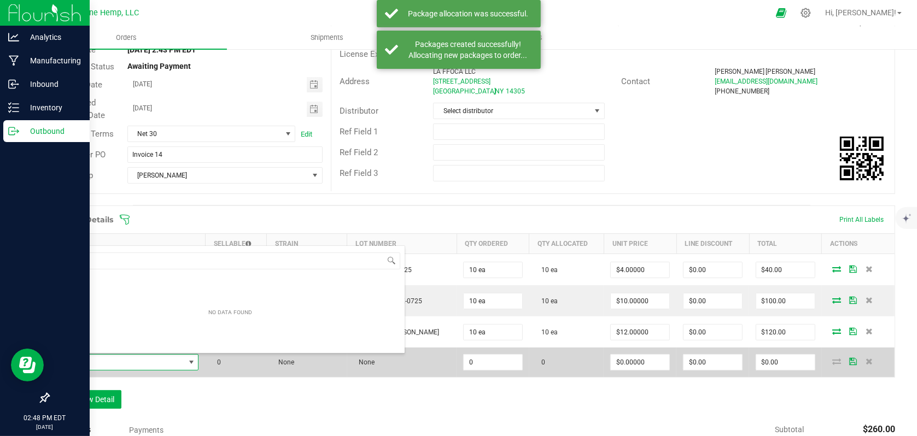
scroll to position [16, 146]
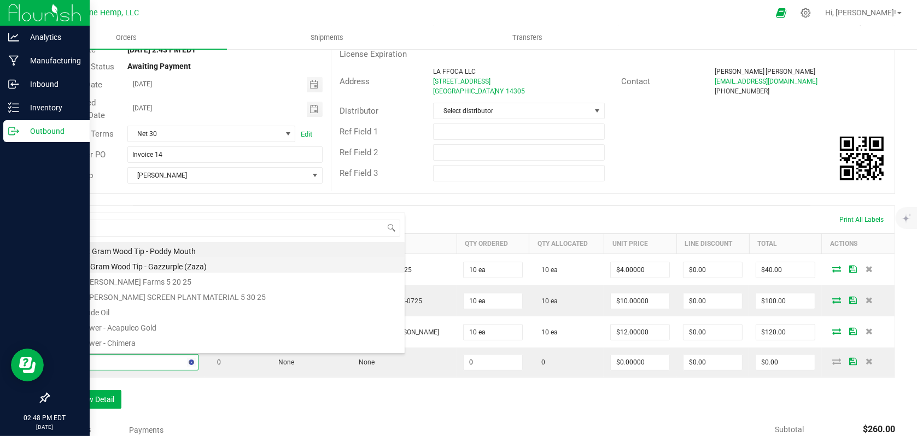
type input "straw"
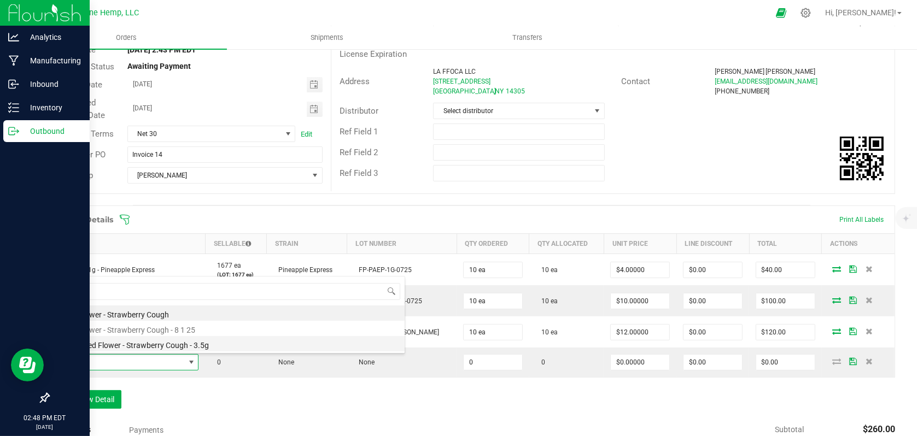
click at [149, 348] on li "Packaged Flower - Strawberry Cough - 3.5g" at bounding box center [230, 343] width 349 height 15
type input "0 ea"
type input "$12.00000"
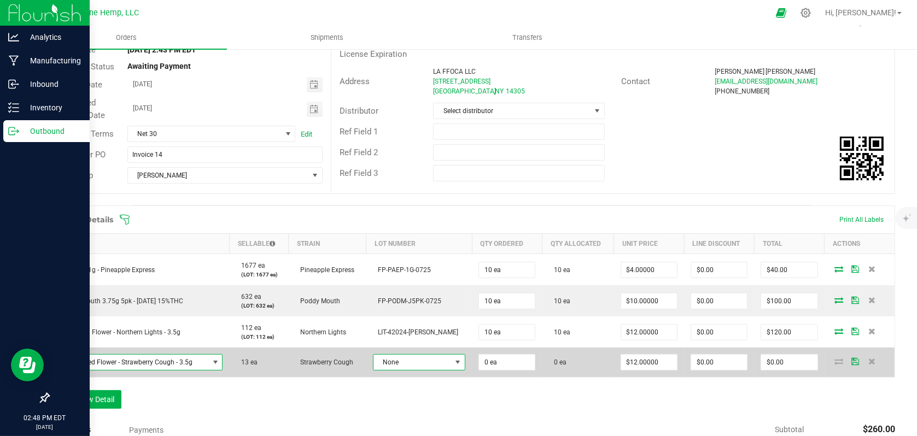
click at [453, 365] on span at bounding box center [457, 362] width 9 height 9
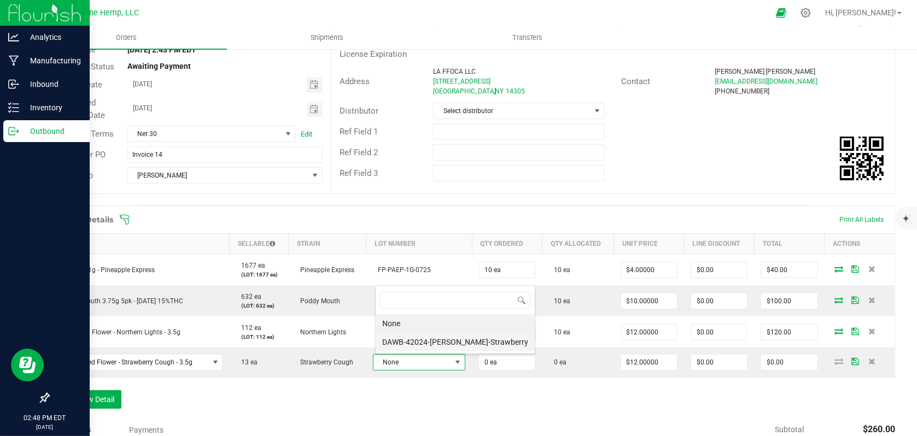
click at [436, 349] on li "DAWB-42024-[PERSON_NAME]-Strawberry" at bounding box center [455, 342] width 159 height 19
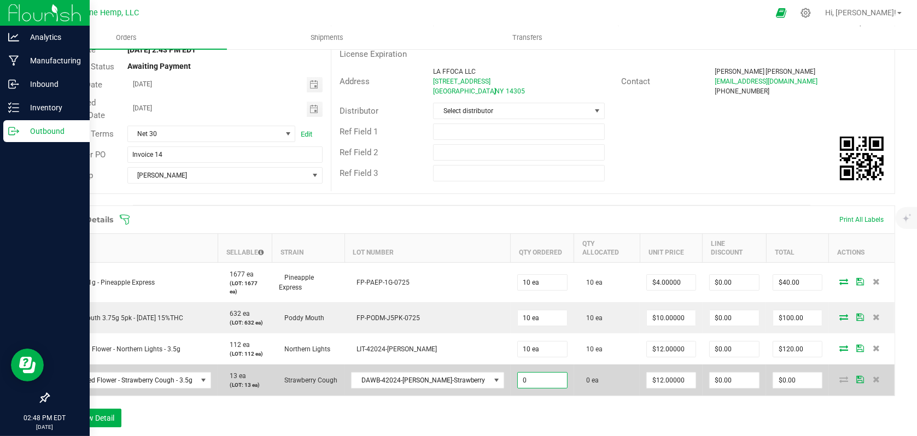
click at [518, 373] on input "0" at bounding box center [542, 380] width 49 height 15
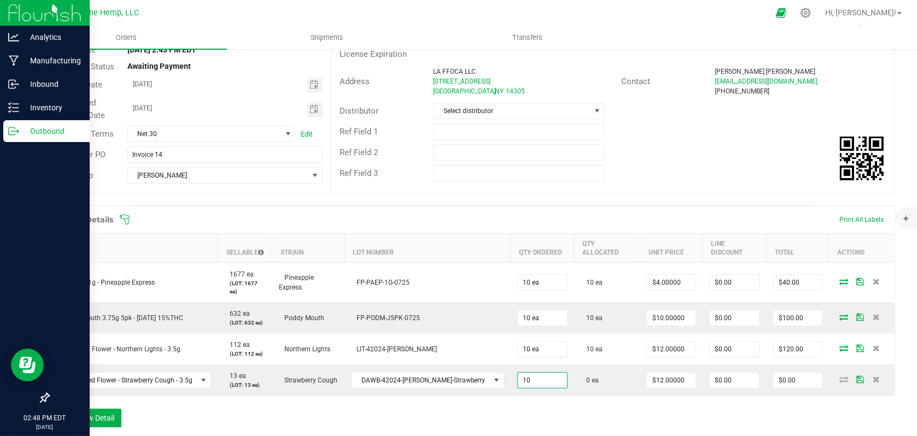
type input "10 ea"
type input "$120.00"
click at [629, 384] on div "Order Details Print All Labels Item Sellable Strain Lot Number Qty Ordered Qty …" at bounding box center [471, 322] width 847 height 233
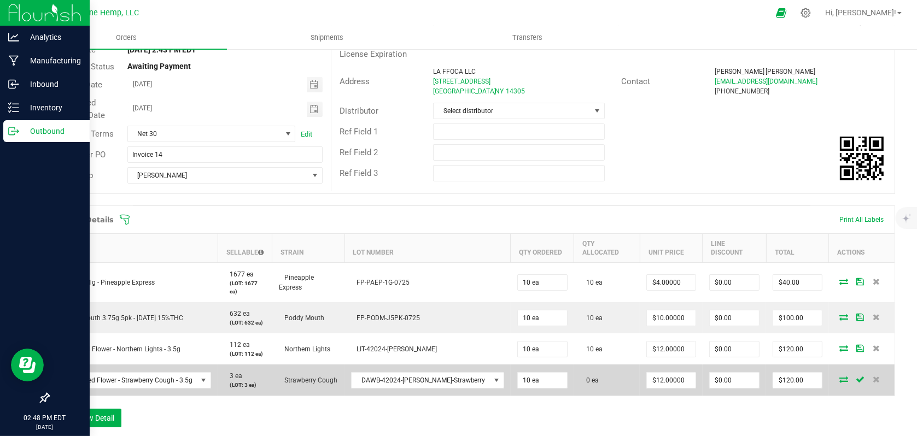
click at [839, 376] on icon at bounding box center [843, 379] width 9 height 7
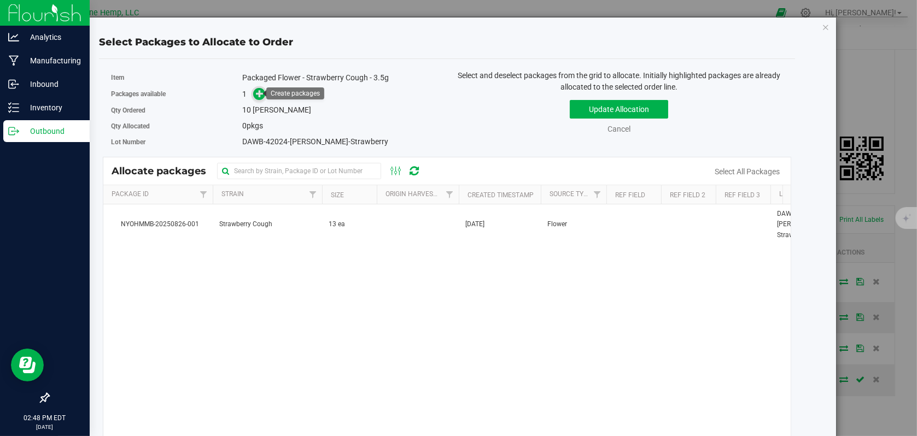
click at [261, 95] on icon at bounding box center [260, 94] width 8 height 8
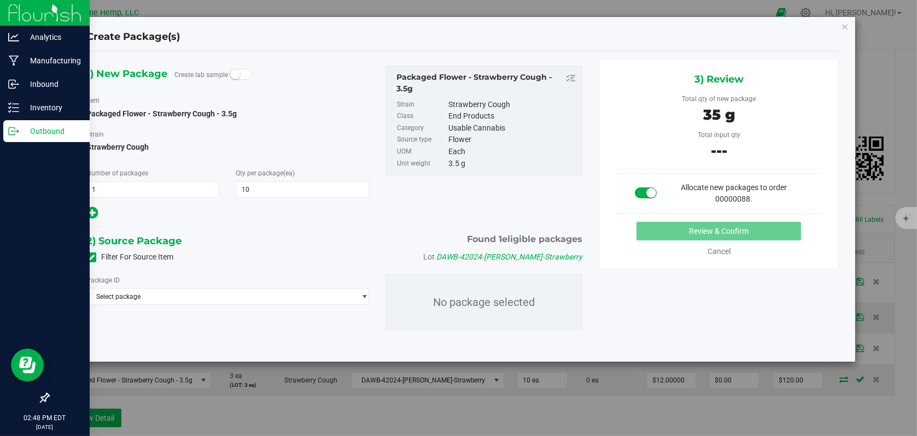
click at [89, 258] on icon at bounding box center [91, 258] width 7 height 0
click at [0, 0] on input "Filter For Source Item" at bounding box center [0, 0] width 0 height 0
click at [232, 297] on span "Select package" at bounding box center [221, 296] width 268 height 15
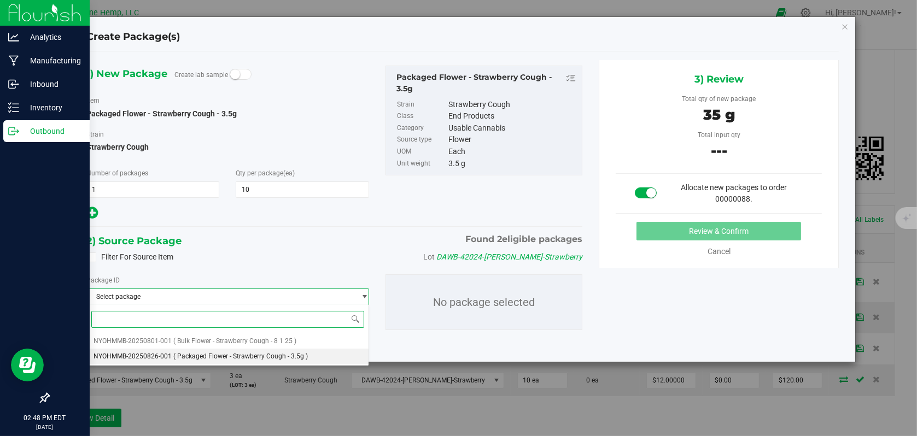
click at [221, 353] on span "( Packaged Flower - Strawberry Cough - 3.5g )" at bounding box center [240, 357] width 135 height 8
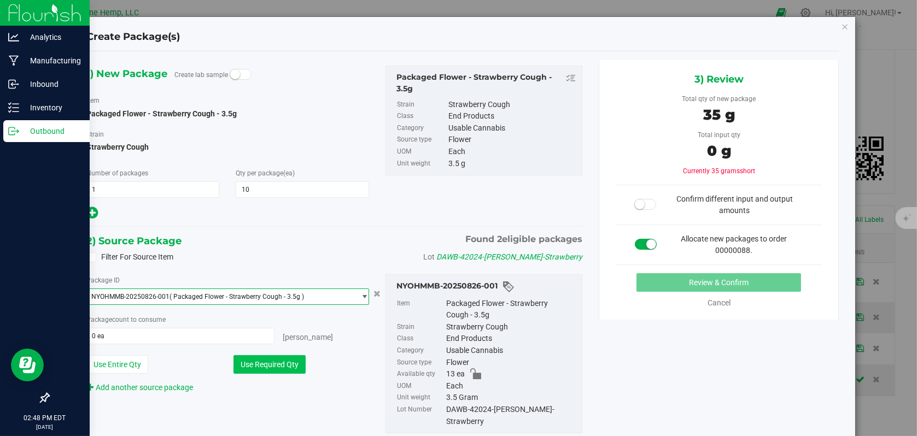
click at [281, 363] on button "Use Required Qty" at bounding box center [269, 364] width 72 height 19
type input "10 ea"
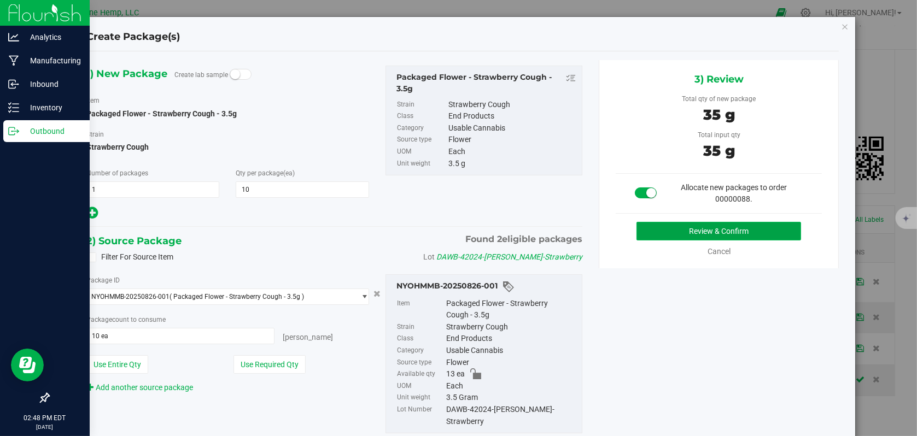
click at [645, 227] on button "Review & Confirm" at bounding box center [718, 231] width 165 height 19
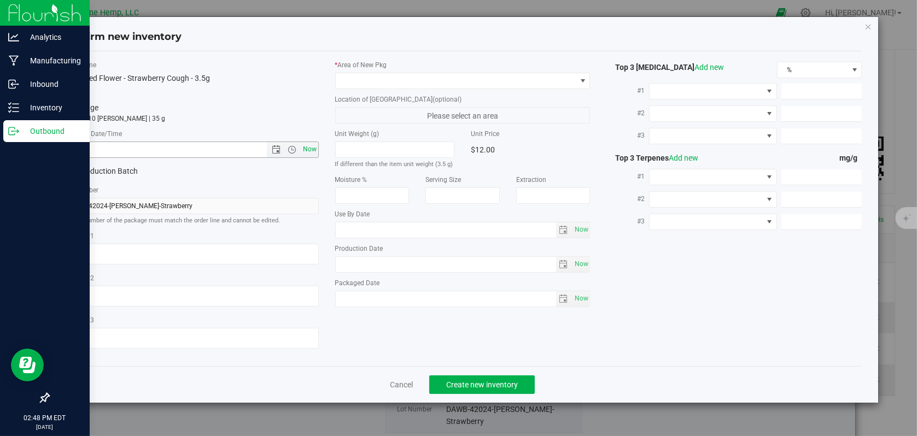
click at [306, 150] on span "Now" at bounding box center [309, 150] width 19 height 16
type input "[DATE] 2:48 PM"
click at [583, 79] on span at bounding box center [582, 81] width 9 height 9
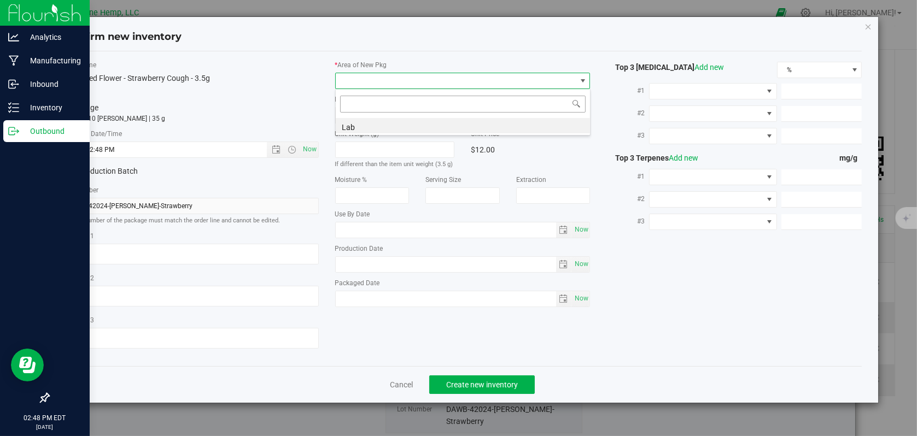
scroll to position [16, 255]
click at [344, 128] on li "Lab" at bounding box center [463, 125] width 254 height 15
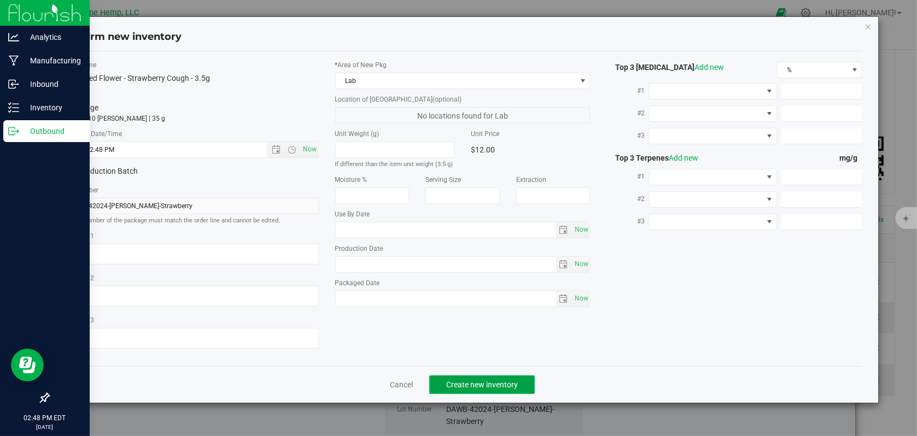
click at [474, 381] on span "Create new inventory" at bounding box center [482, 385] width 72 height 9
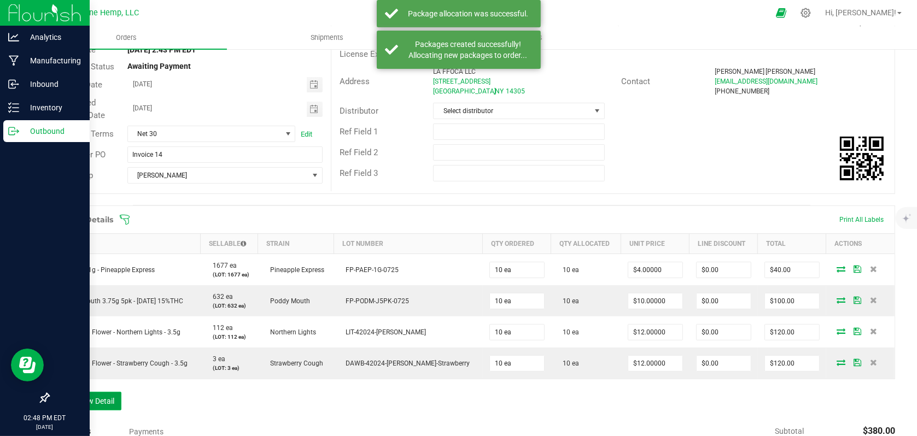
click at [80, 400] on button "Add New Detail" at bounding box center [84, 401] width 73 height 19
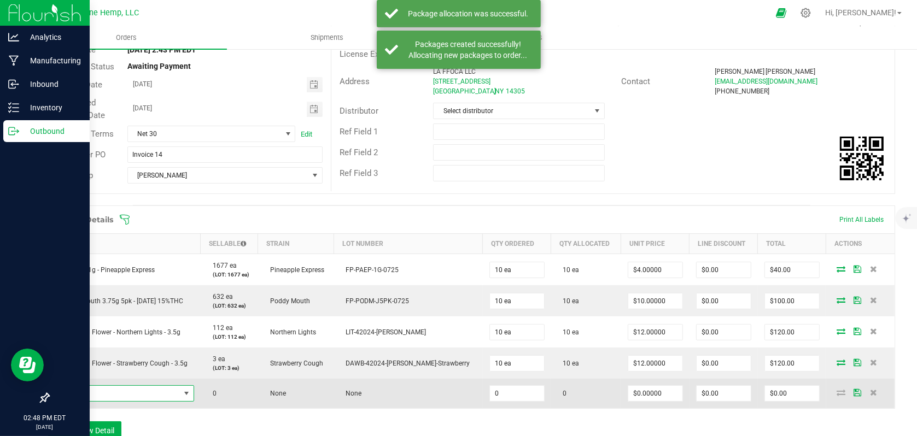
click at [191, 393] on span "NO DATA FOUND" at bounding box center [186, 393] width 9 height 9
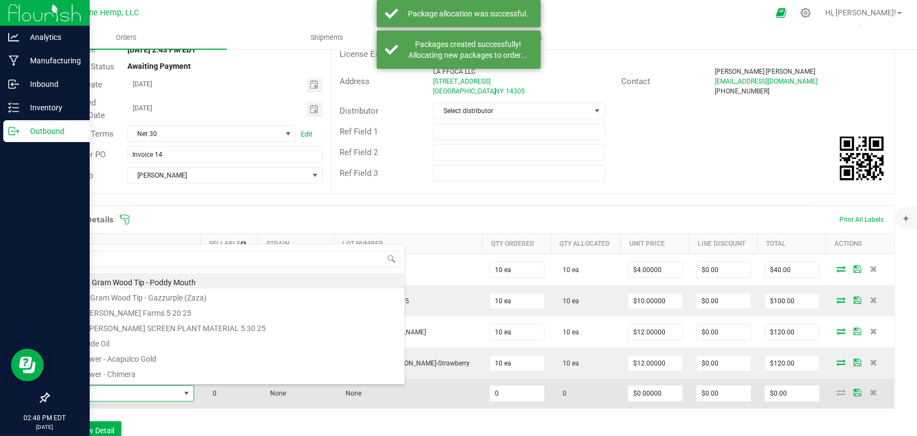
scroll to position [16, 140]
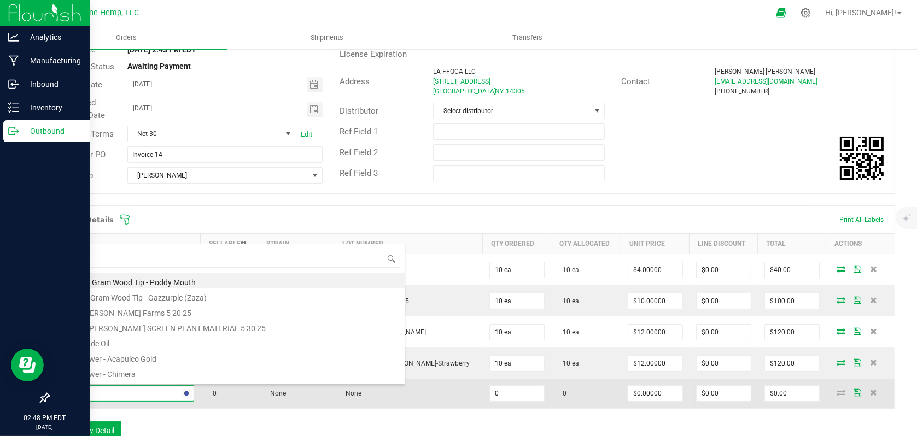
type input "moon"
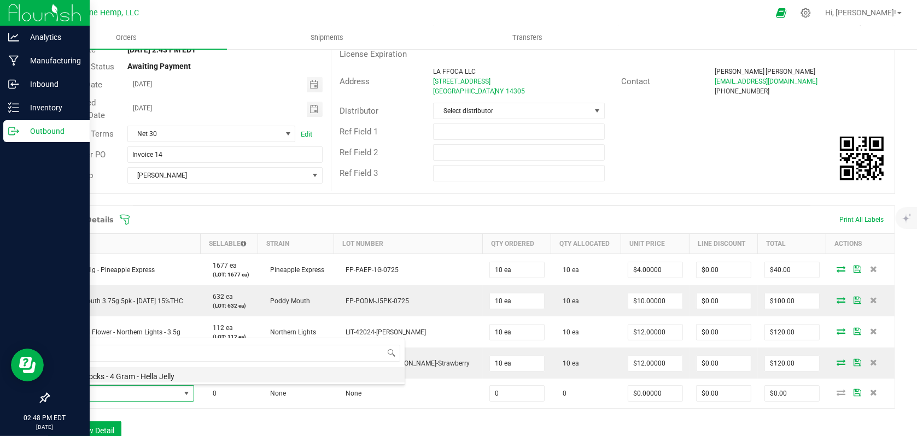
click at [142, 378] on li "Moon Rocks - 4 Gram - Hella Jelly" at bounding box center [230, 374] width 349 height 15
type input "0 ea"
type input "$21.00000"
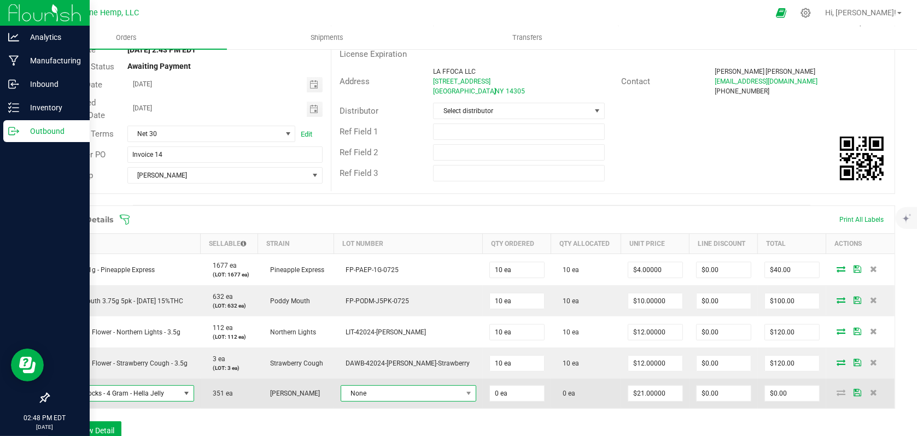
click at [435, 395] on span "None" at bounding box center [401, 393] width 121 height 15
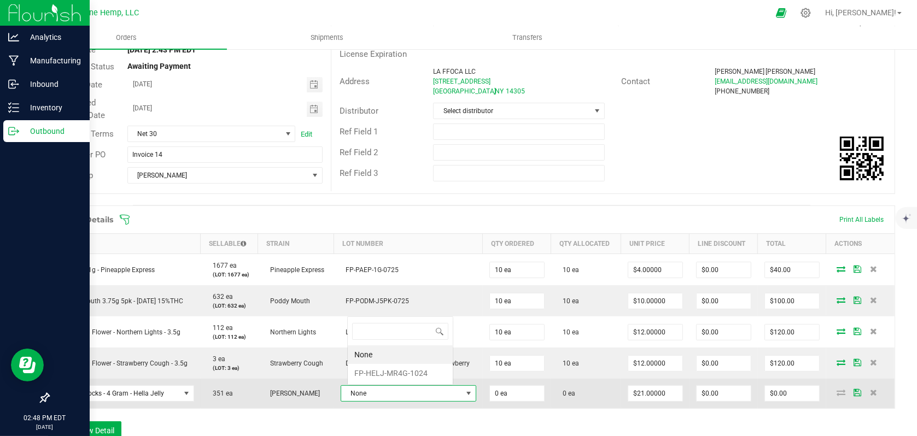
scroll to position [16, 104]
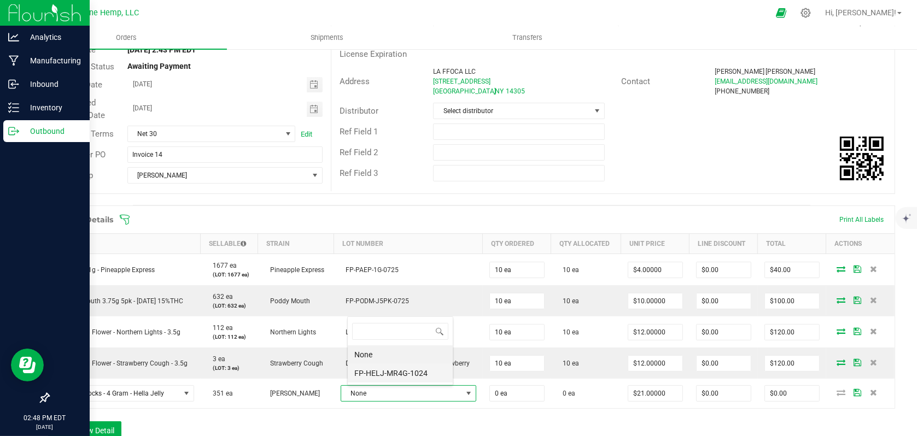
click at [408, 372] on li "FP-HELJ-MR4G-1024" at bounding box center [400, 373] width 105 height 19
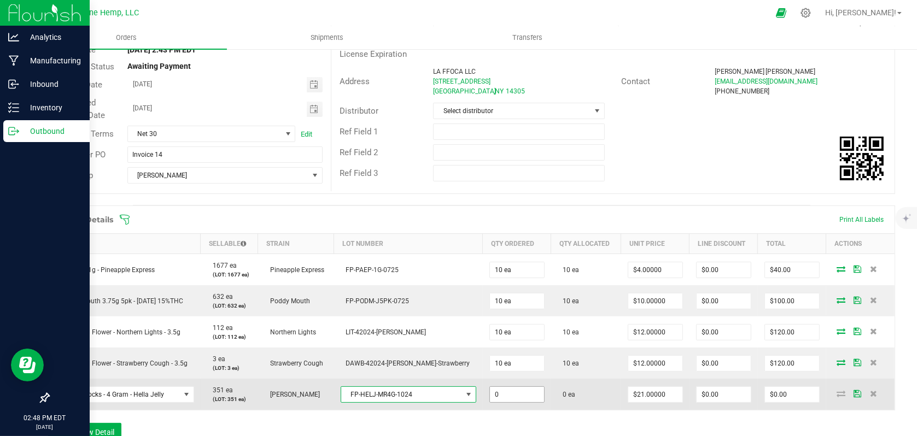
click at [494, 394] on input "0" at bounding box center [517, 394] width 54 height 15
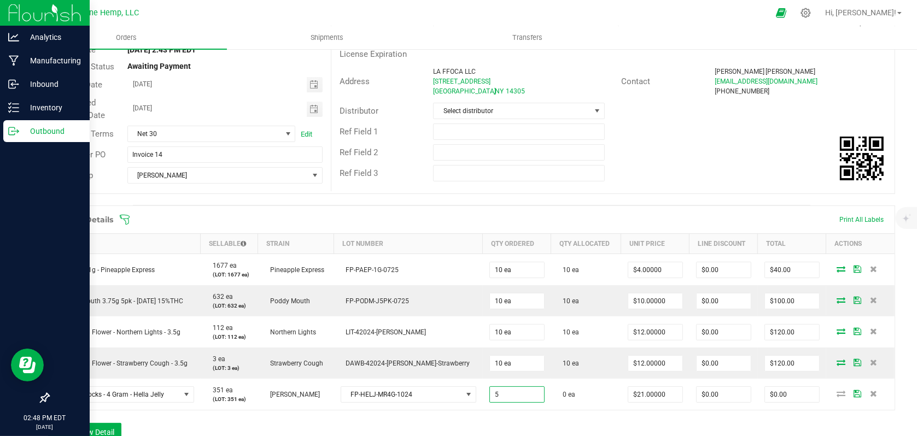
type input "5 ea"
type input "$105.00"
click at [607, 413] on div "Order Details Print All Labels Item Sellable Strain Lot Number Qty Ordered Qty …" at bounding box center [471, 329] width 847 height 247
click at [656, 396] on input "21" at bounding box center [655, 394] width 54 height 15
type input "$14.00000"
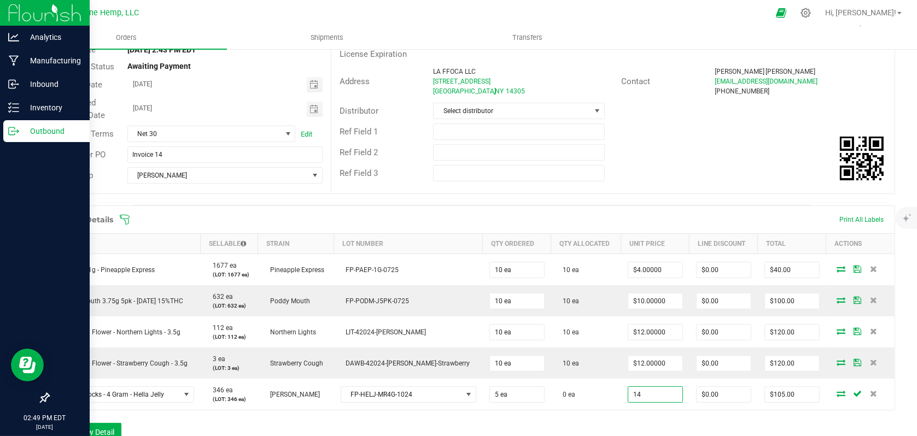
type input "$70.00"
click at [669, 413] on div "Order Details Print All Labels Item Sellable Strain Lot Number Qty Ordered Qty …" at bounding box center [471, 329] width 847 height 247
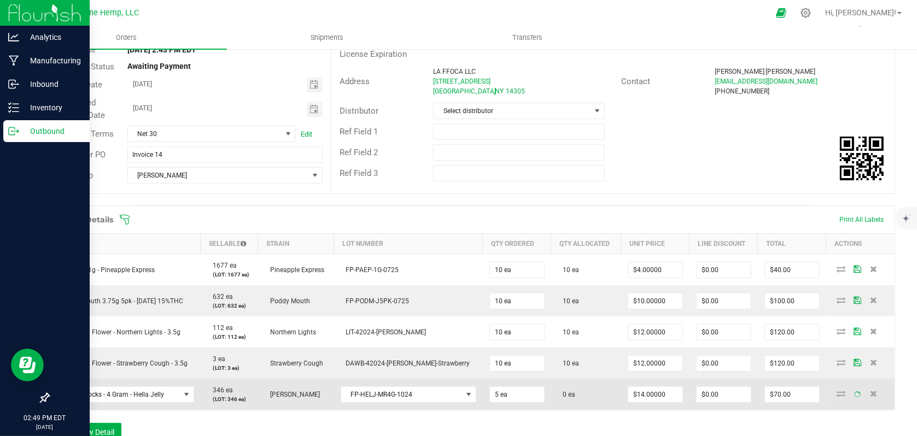
scroll to position [219, 0]
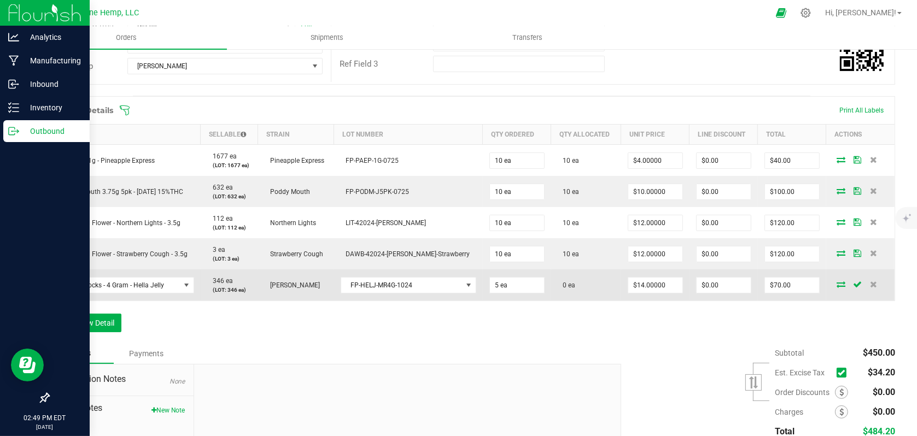
click at [837, 284] on icon at bounding box center [841, 284] width 9 height 7
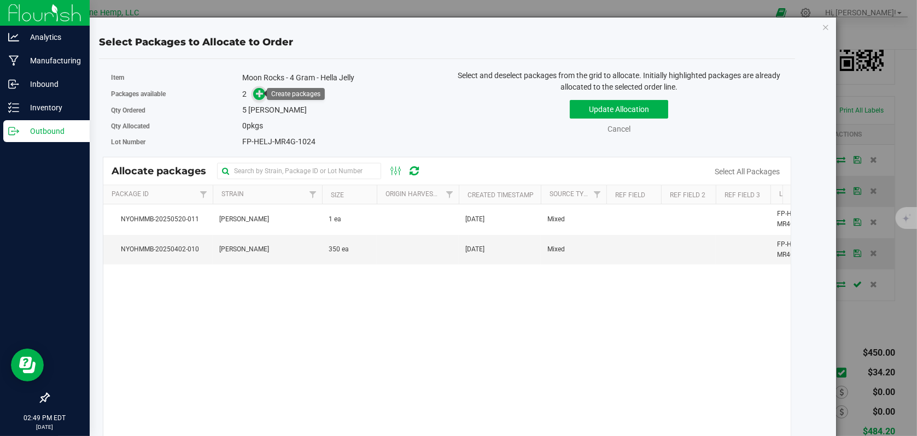
click at [262, 95] on span at bounding box center [259, 94] width 13 height 13
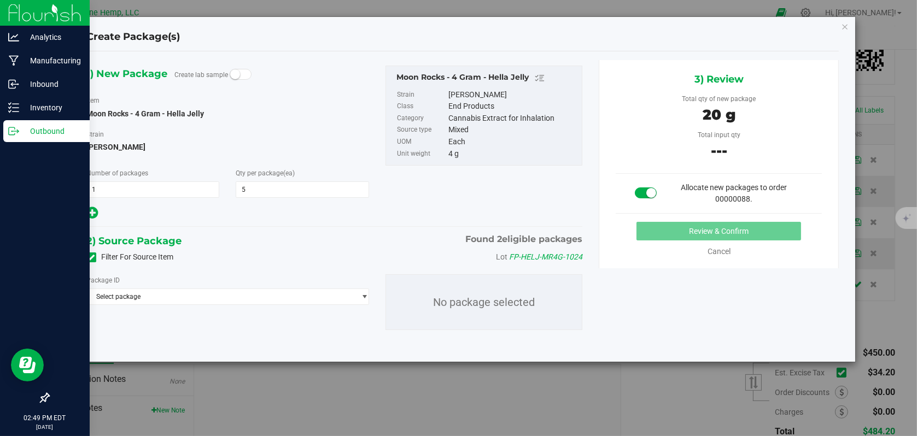
click at [86, 253] on span at bounding box center [91, 258] width 10 height 10
click at [0, 0] on input "Filter For Source Item" at bounding box center [0, 0] width 0 height 0
click at [189, 294] on span "Select package" at bounding box center [221, 296] width 268 height 15
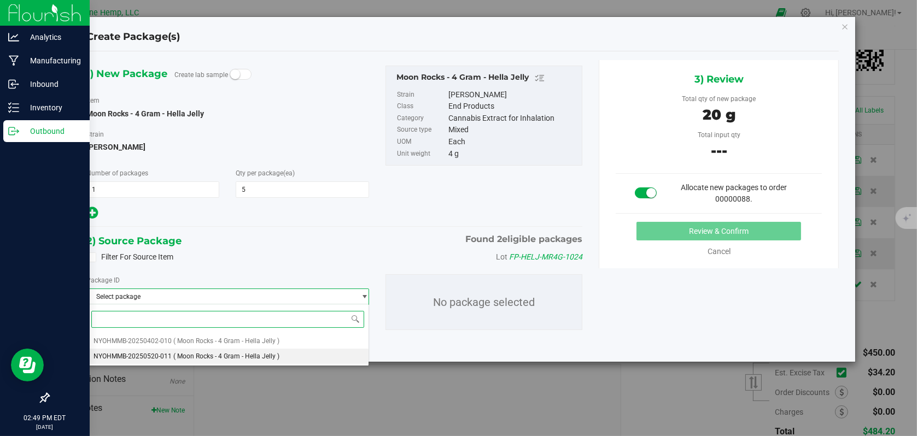
click at [193, 357] on span "( Moon Rocks - 4 Gram - Hella Jelly )" at bounding box center [226, 357] width 106 height 8
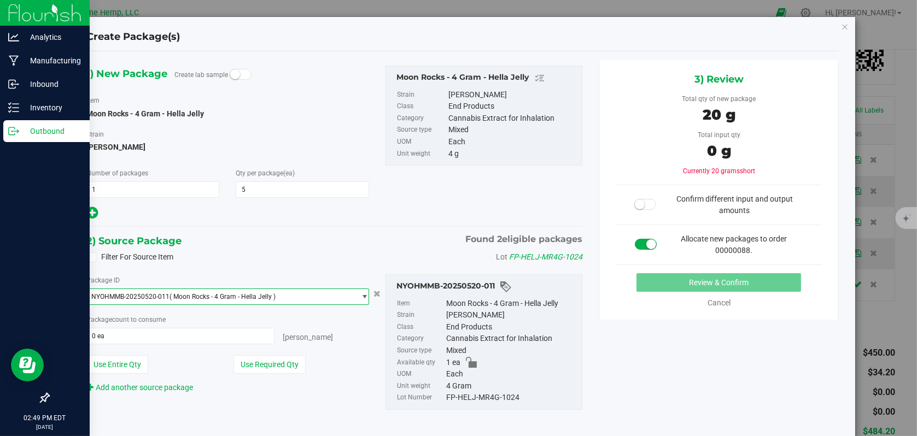
click at [185, 295] on span "( Moon Rocks - 4 Gram - Hella Jelly )" at bounding box center [223, 297] width 106 height 8
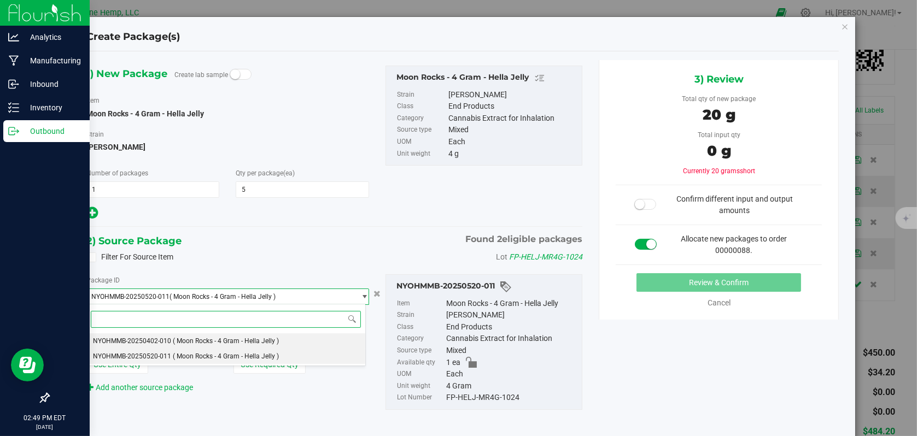
click at [200, 338] on span "( Moon Rocks - 4 Gram - Hella Jelly )" at bounding box center [226, 341] width 106 height 8
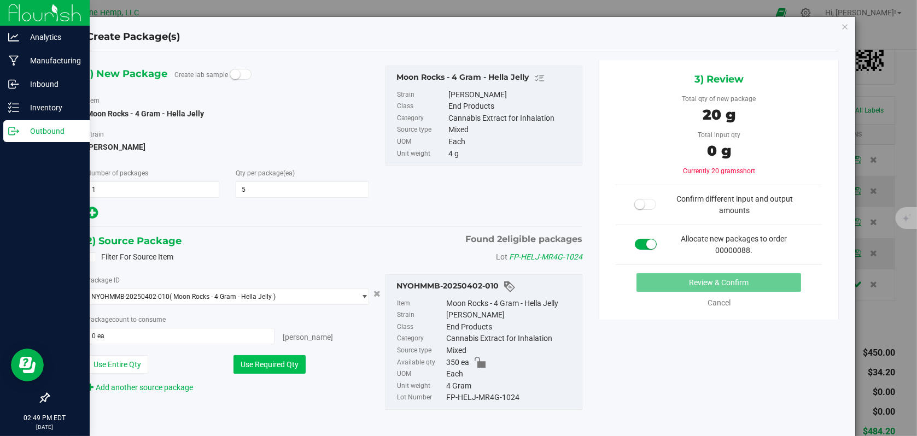
click at [263, 361] on button "Use Required Qty" at bounding box center [269, 364] width 72 height 19
type input "5 ea"
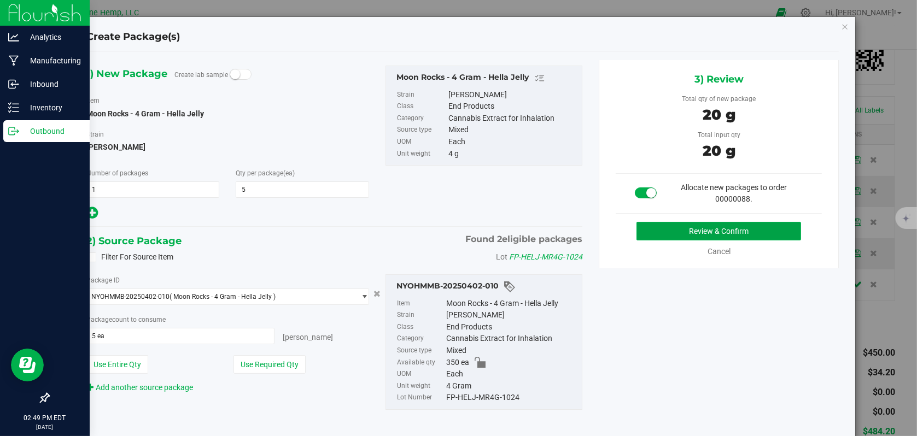
click at [757, 236] on button "Review & Confirm" at bounding box center [718, 231] width 165 height 19
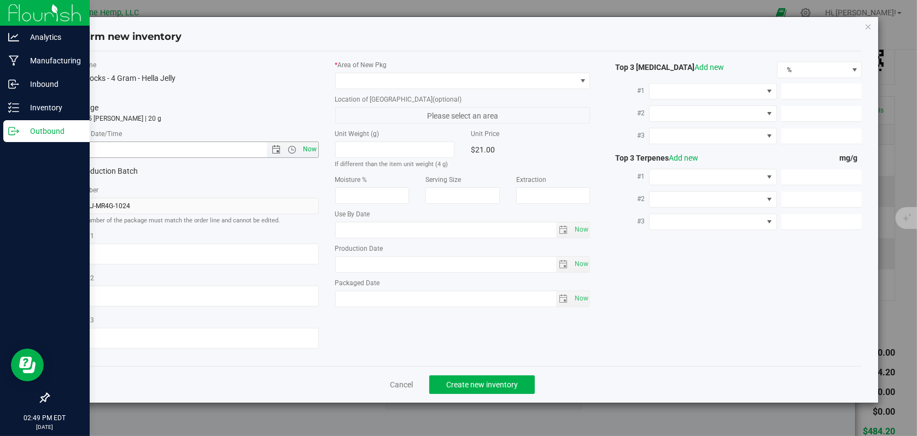
click at [317, 155] on span "Now" at bounding box center [309, 150] width 19 height 16
type input "[DATE] 2:49 PM"
click at [582, 84] on span at bounding box center [582, 81] width 9 height 9
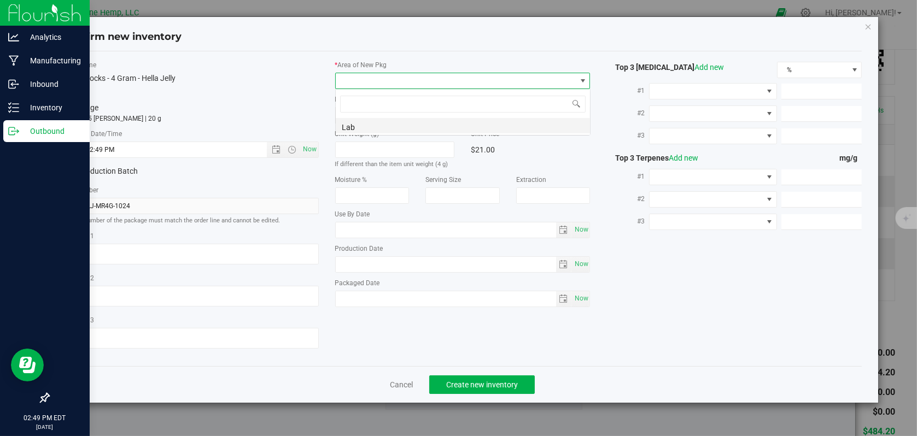
scroll to position [16, 255]
click at [393, 124] on li "Lab" at bounding box center [463, 125] width 254 height 15
click at [478, 387] on span "Create new inventory" at bounding box center [482, 385] width 72 height 9
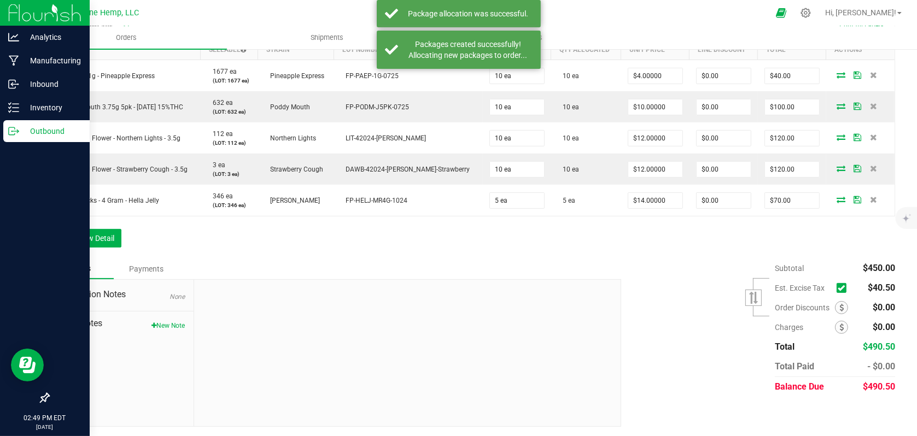
scroll to position [304, 0]
click at [837, 290] on span at bounding box center [842, 288] width 10 height 10
click at [0, 0] on input "checkbox" at bounding box center [0, 0] width 0 height 0
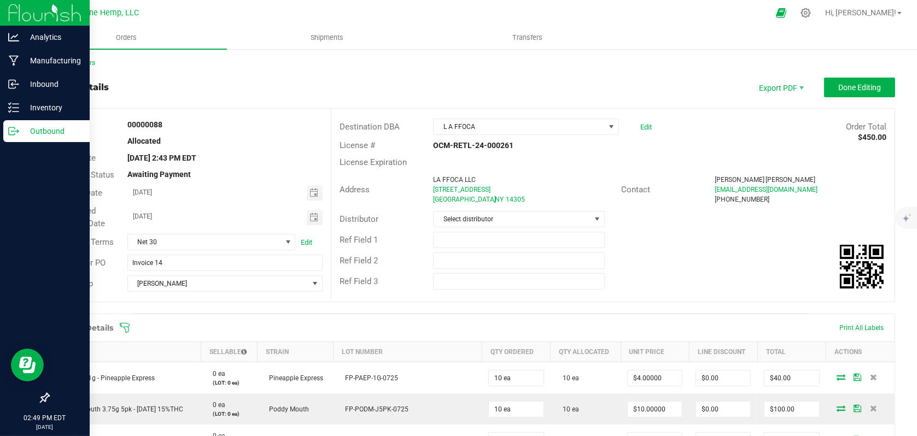
scroll to position [0, 0]
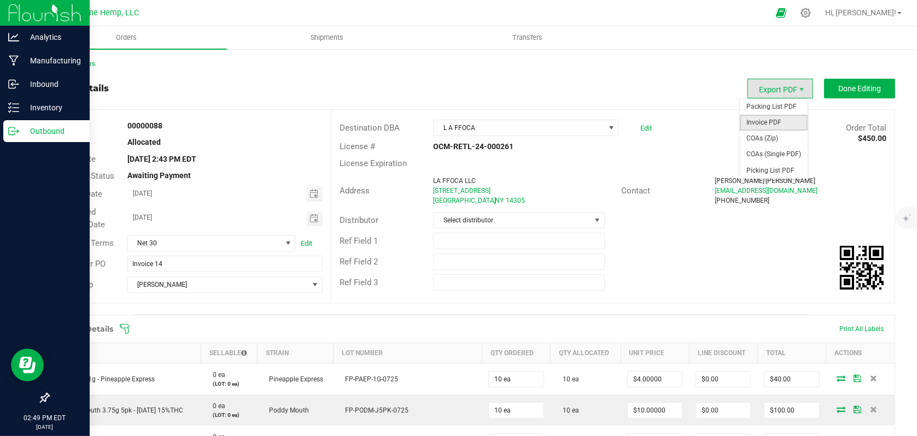
click at [763, 121] on span "Invoice PDF" at bounding box center [774, 123] width 68 height 16
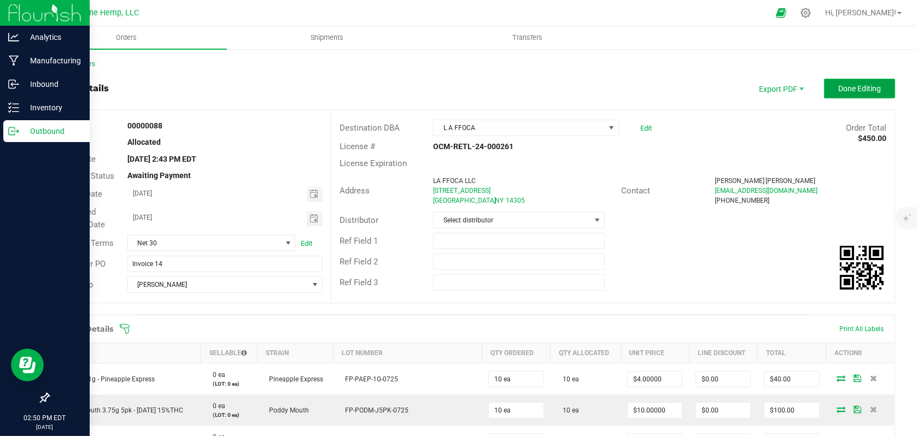
click at [844, 91] on span "Done Editing" at bounding box center [859, 88] width 43 height 9
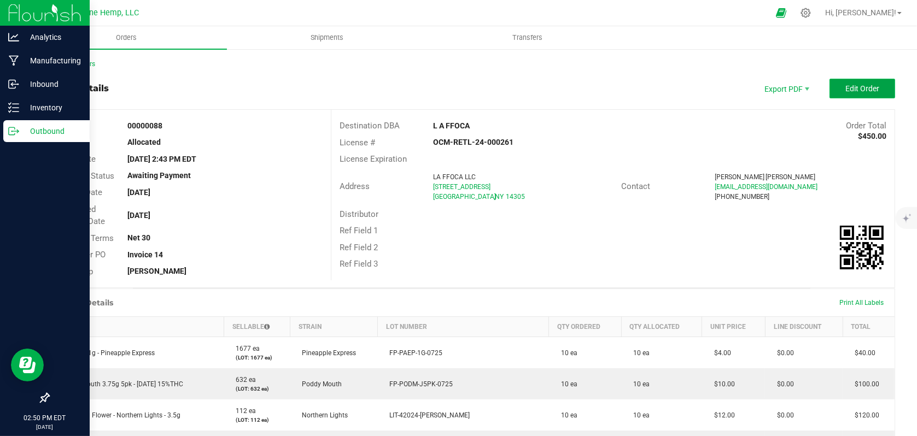
click at [847, 87] on span "Edit Order" at bounding box center [862, 88] width 34 height 9
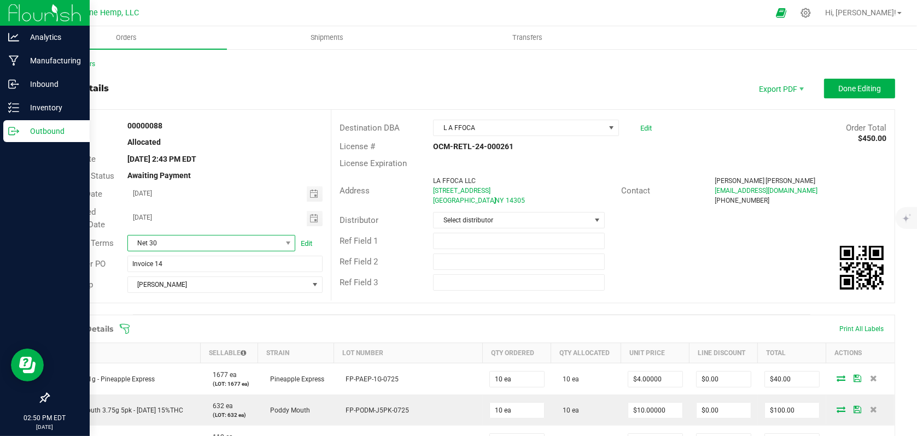
click at [203, 246] on span "Net 30" at bounding box center [204, 243] width 153 height 15
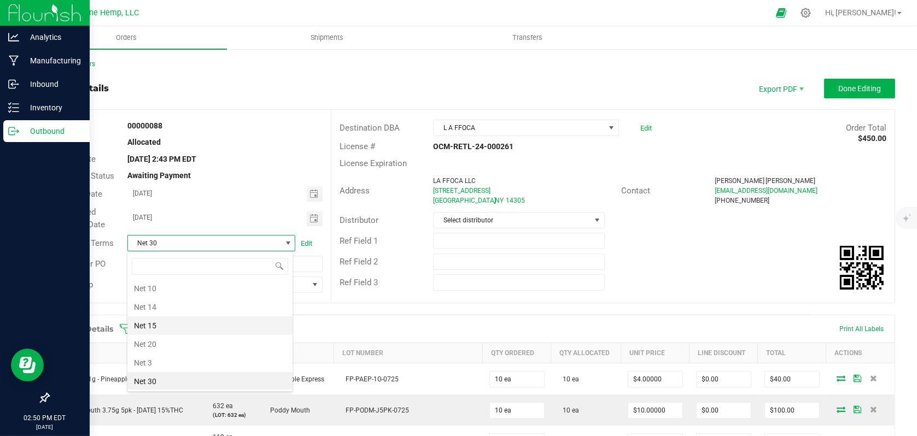
click at [172, 317] on li "Net 15" at bounding box center [209, 326] width 165 height 19
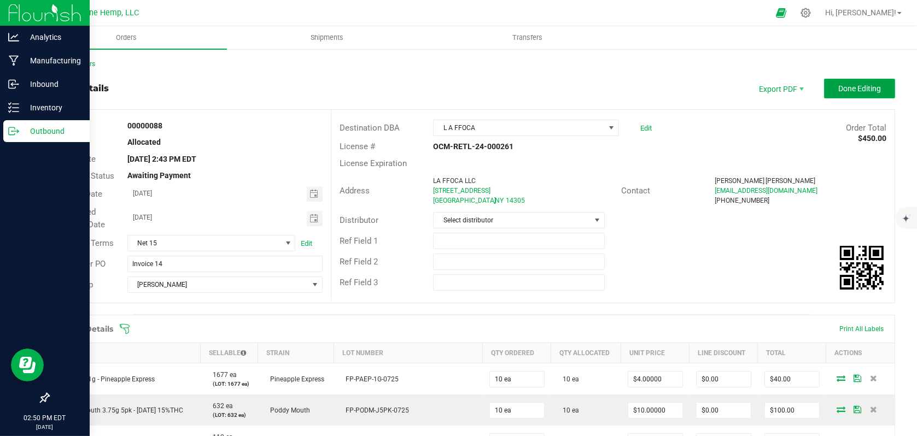
click at [849, 85] on span "Done Editing" at bounding box center [859, 88] width 43 height 9
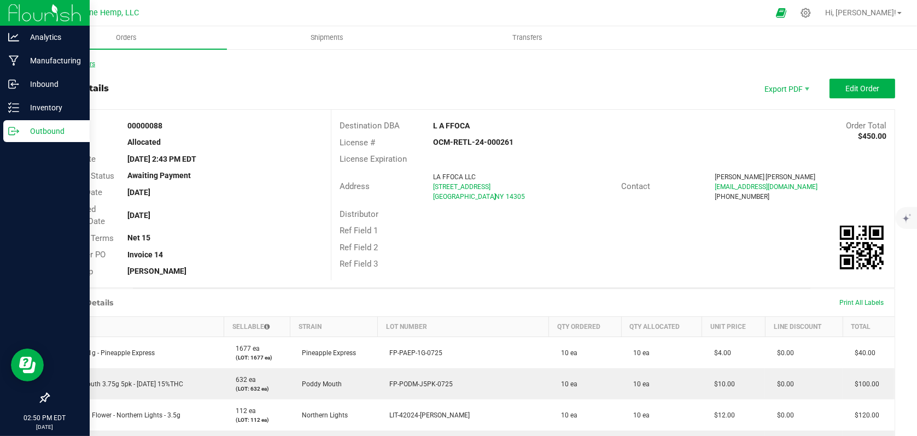
click at [72, 64] on link "Back to Orders" at bounding box center [71, 64] width 47 height 8
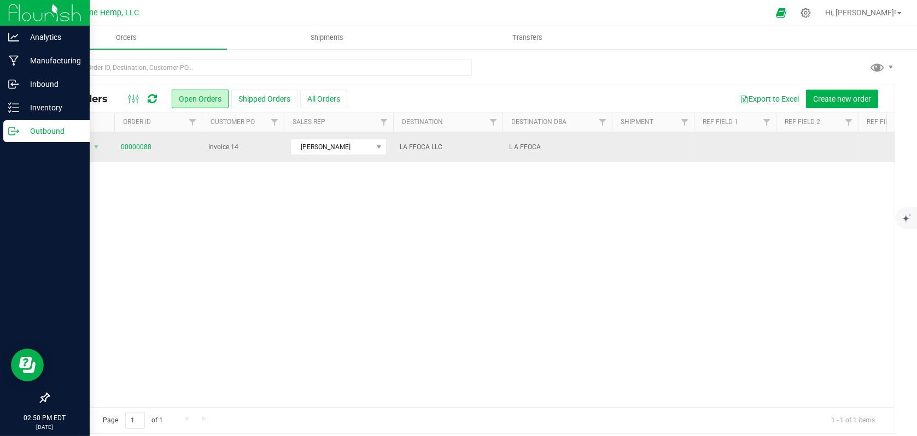
click at [265, 147] on span "Invoice 14" at bounding box center [242, 147] width 69 height 10
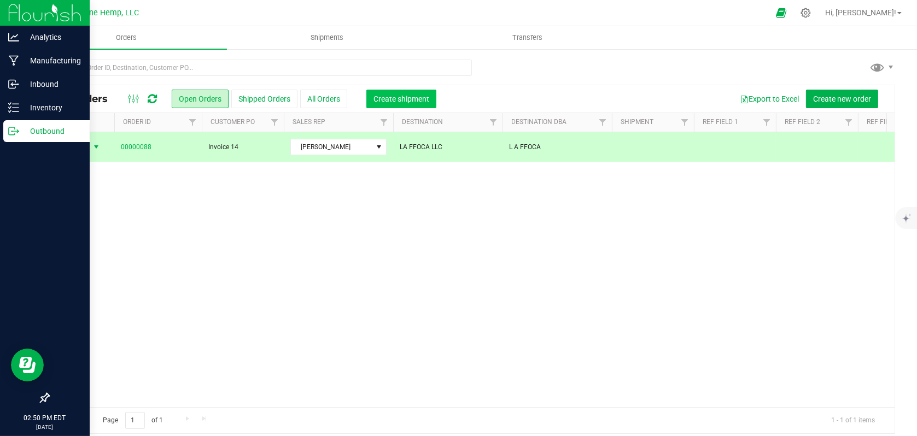
click at [411, 99] on span "Create shipment" at bounding box center [401, 99] width 56 height 9
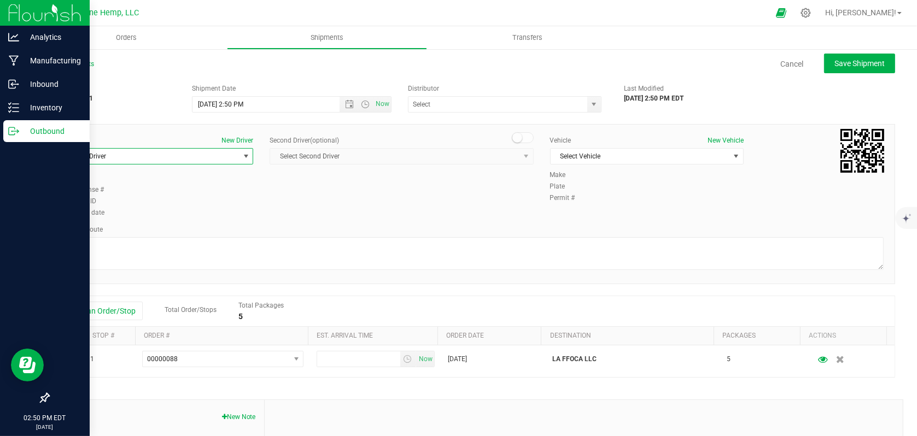
click at [163, 153] on span "Select Driver" at bounding box center [149, 156] width 179 height 15
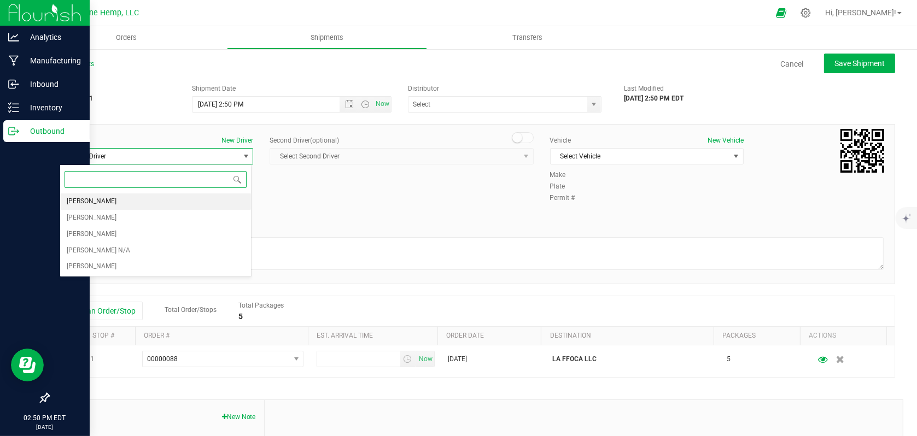
click at [108, 203] on li "[PERSON_NAME]" at bounding box center [155, 202] width 191 height 16
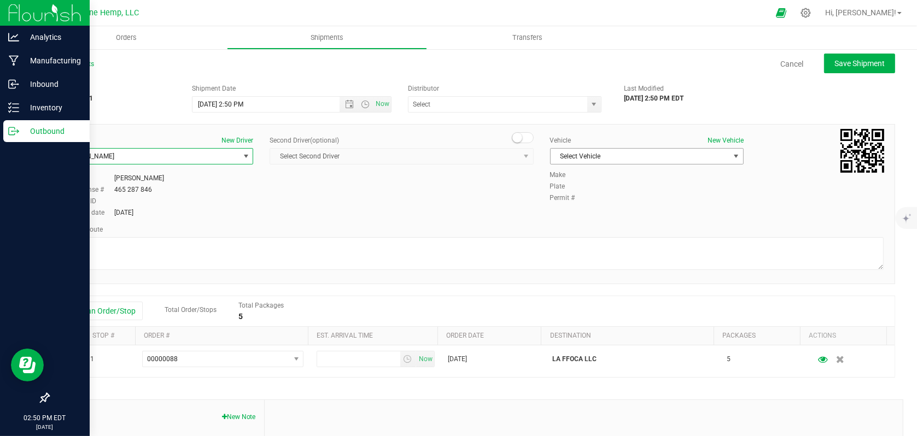
click at [574, 156] on span "Select Vehicle" at bounding box center [640, 156] width 179 height 15
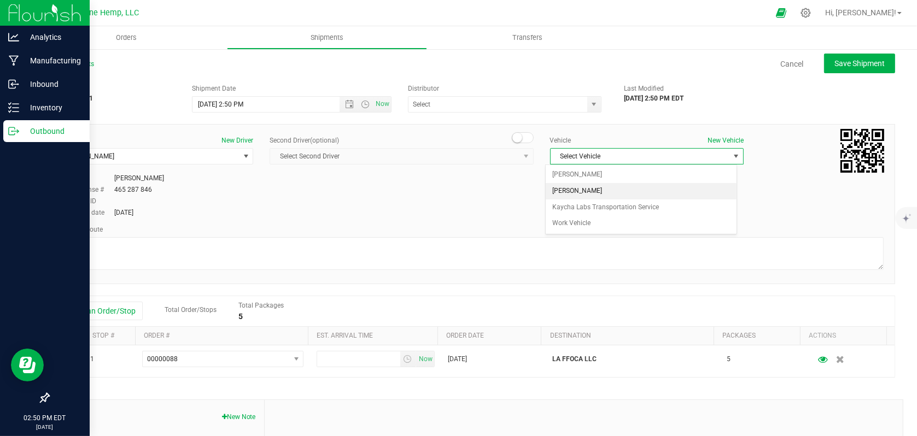
click at [574, 189] on li "[PERSON_NAME]" at bounding box center [641, 191] width 191 height 16
click at [375, 103] on span "Now" at bounding box center [382, 104] width 19 height 16
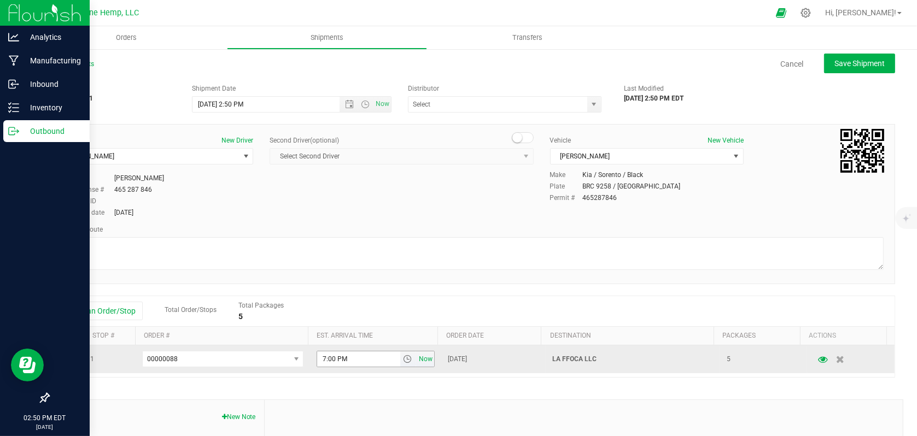
click at [419, 361] on span "Now" at bounding box center [425, 360] width 19 height 16
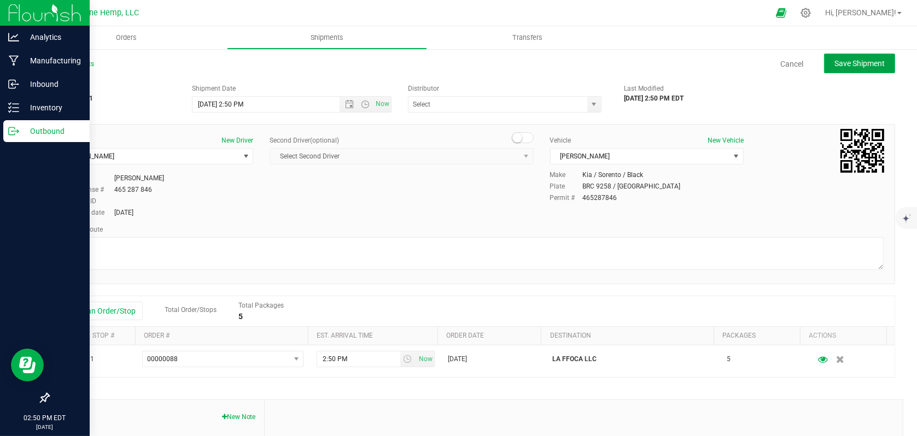
click at [847, 64] on span "Save Shipment" at bounding box center [859, 63] width 50 height 9
type input "[DATE] 6:50 PM"
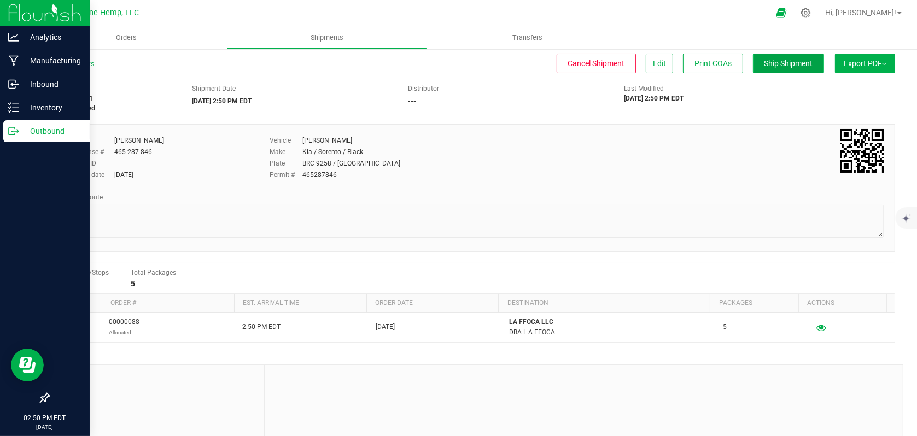
click at [788, 65] on span "Ship Shipment" at bounding box center [788, 63] width 49 height 9
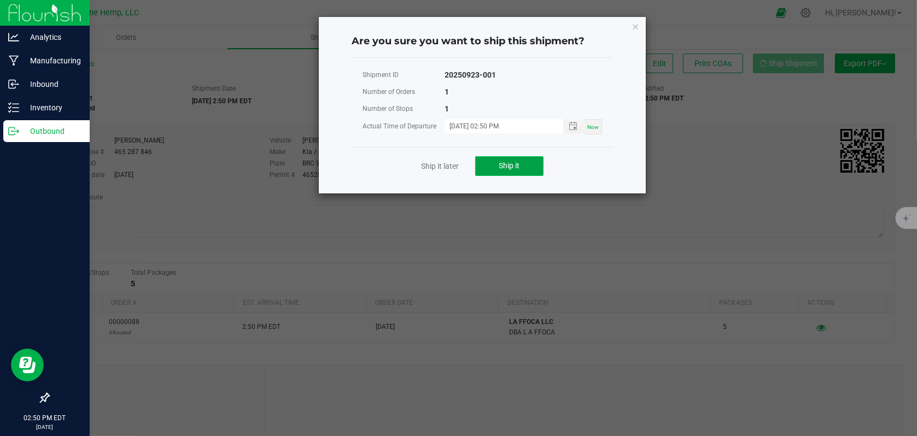
click at [525, 172] on button "Ship it" at bounding box center [509, 166] width 68 height 20
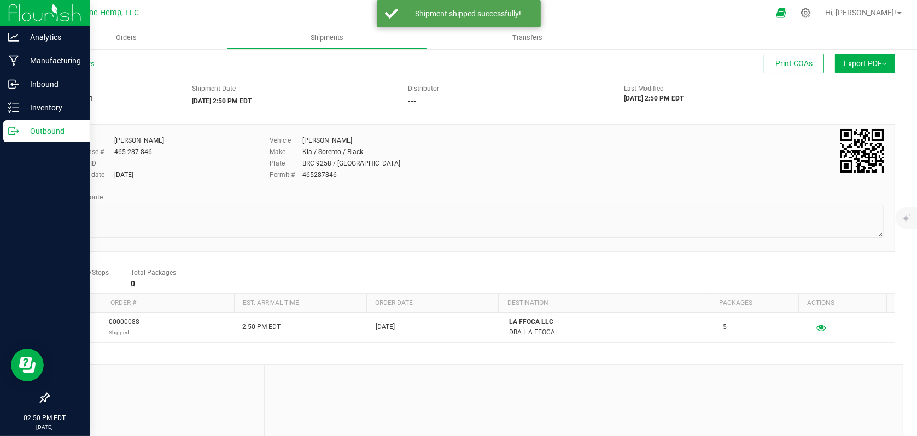
click at [880, 65] on button "Export PDF" at bounding box center [865, 64] width 60 height 20
click at [832, 105] on span "Manifest by Lot" at bounding box center [836, 104] width 45 height 8
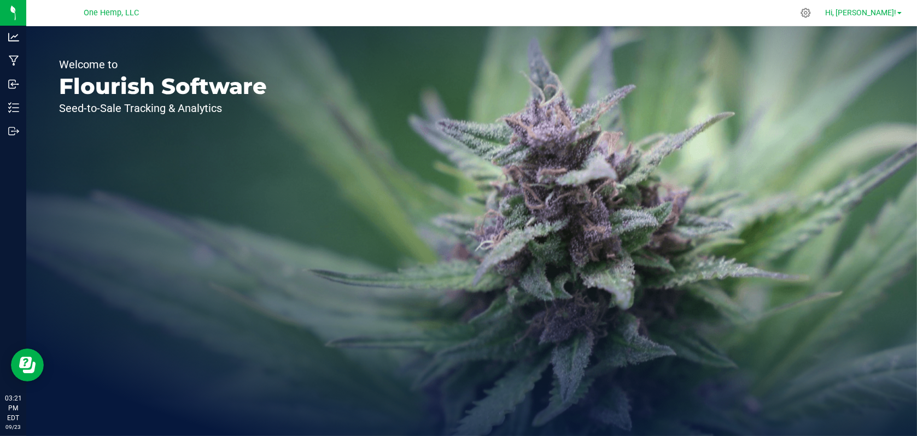
click at [888, 13] on span "Hi, [PERSON_NAME]!" at bounding box center [860, 12] width 71 height 9
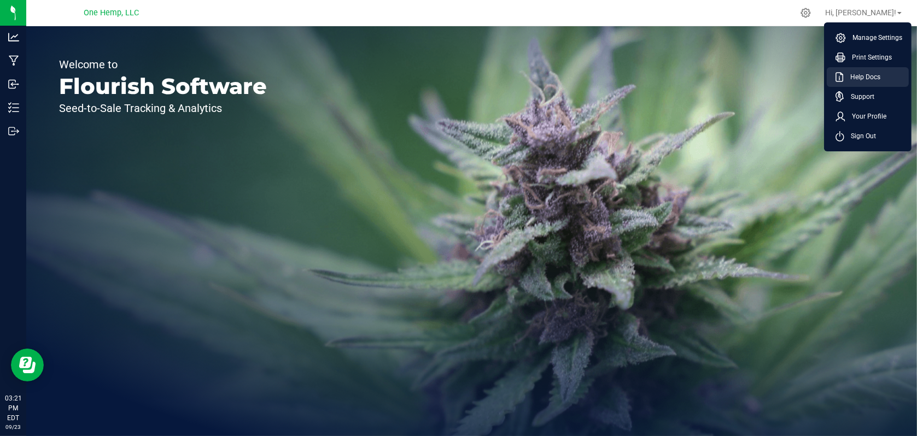
click at [868, 68] on li "Help Docs" at bounding box center [868, 77] width 82 height 20
